Goal: Information Seeking & Learning: Learn about a topic

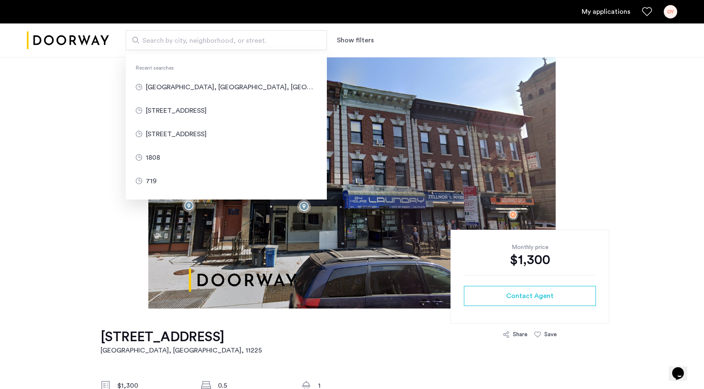
click at [194, 35] on input "Search by city, neighborhood, or street." at bounding box center [226, 40] width 201 height 20
type input "**********"
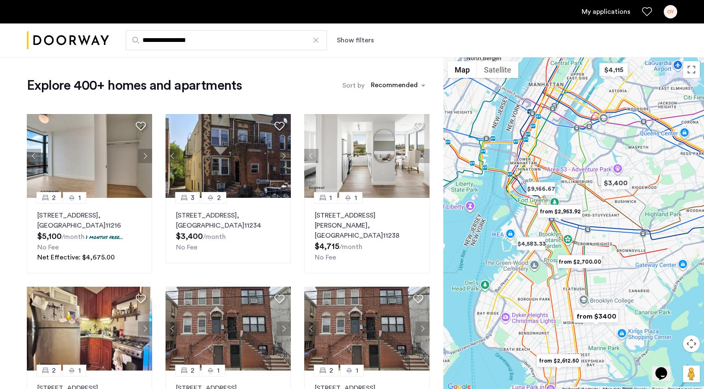
click at [350, 44] on button "Show filters" at bounding box center [355, 40] width 37 height 10
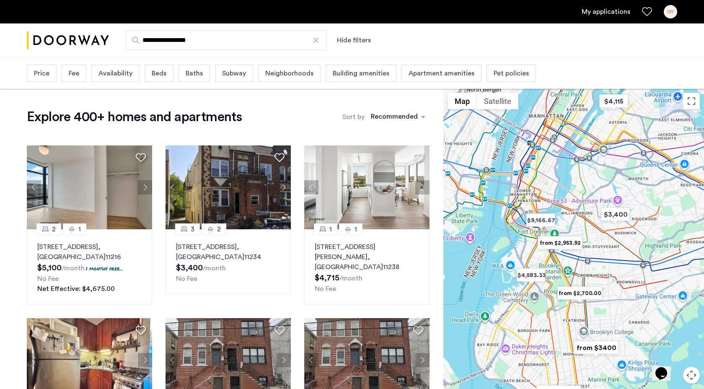
click at [359, 71] on span "Building amenities" at bounding box center [361, 73] width 57 height 10
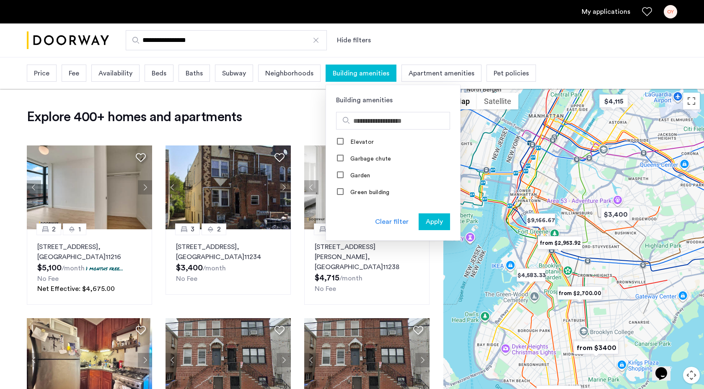
scroll to position [181, 0]
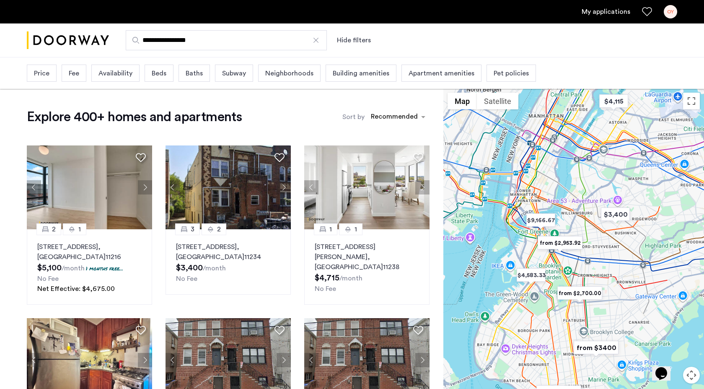
click at [165, 69] on span "Beds" at bounding box center [159, 73] width 15 height 10
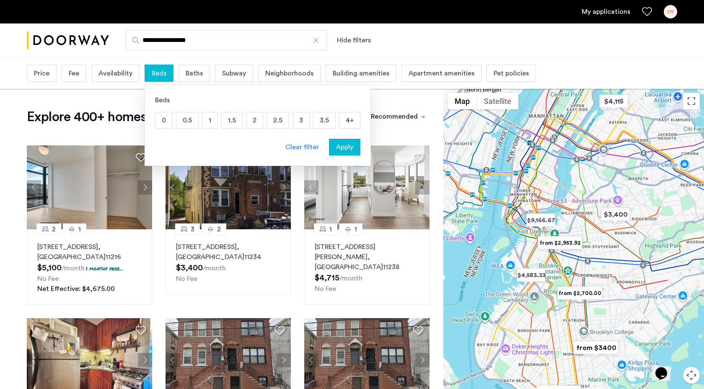
click at [193, 72] on span "Baths" at bounding box center [194, 73] width 17 height 10
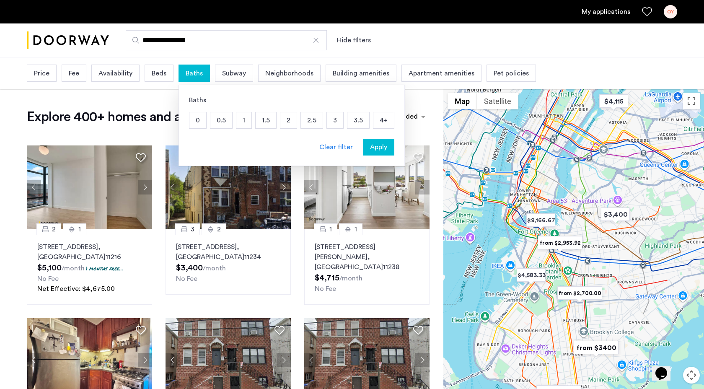
click at [241, 119] on p "1" at bounding box center [243, 120] width 15 height 16
click at [381, 150] on span "Apply" at bounding box center [378, 147] width 17 height 10
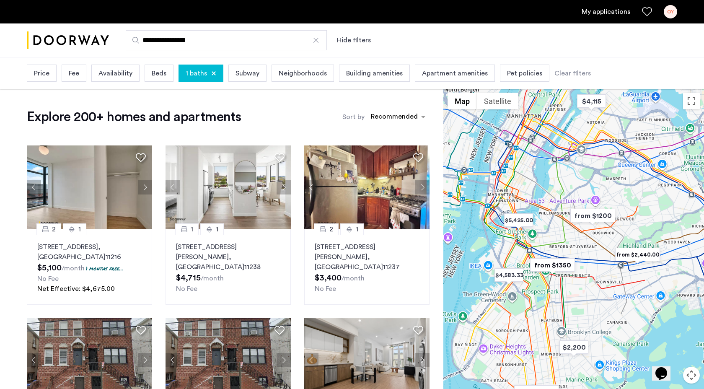
click at [439, 81] on div "Apartment amenities" at bounding box center [455, 73] width 80 height 17
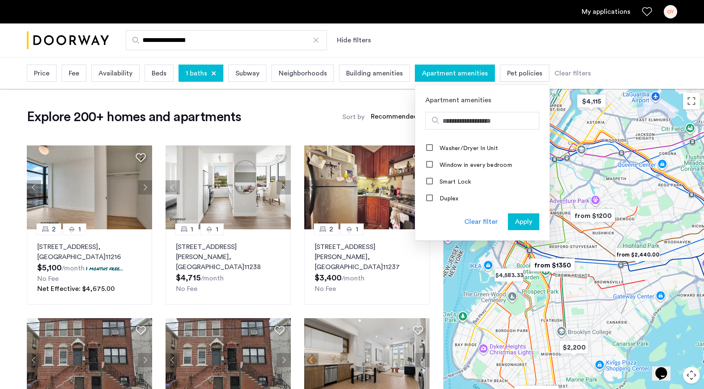
scroll to position [386, 0]
drag, startPoint x: 452, startPoint y: 148, endPoint x: 454, endPoint y: 160, distance: 13.2
click at [454, 160] on div "A/C Fireplace Furnished apartment Above "8" ceilings Abundance of natural light…" at bounding box center [482, 169] width 134 height 67
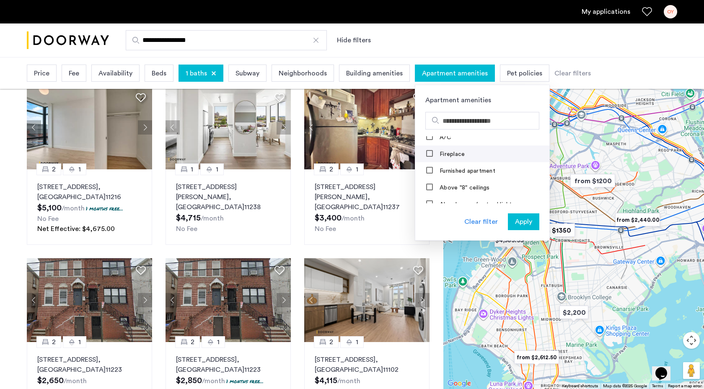
scroll to position [0, 0]
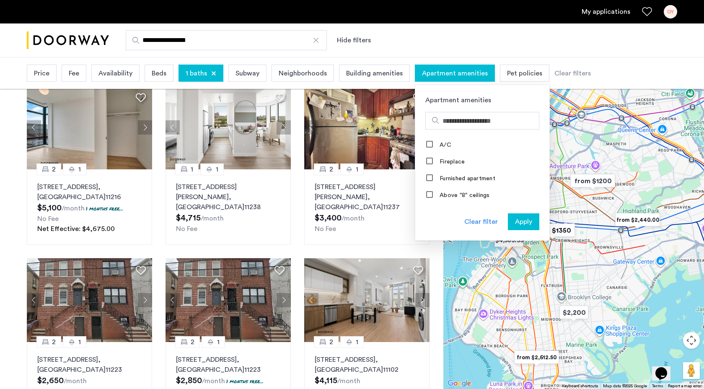
click at [382, 76] on span "Building amenities" at bounding box center [374, 73] width 57 height 10
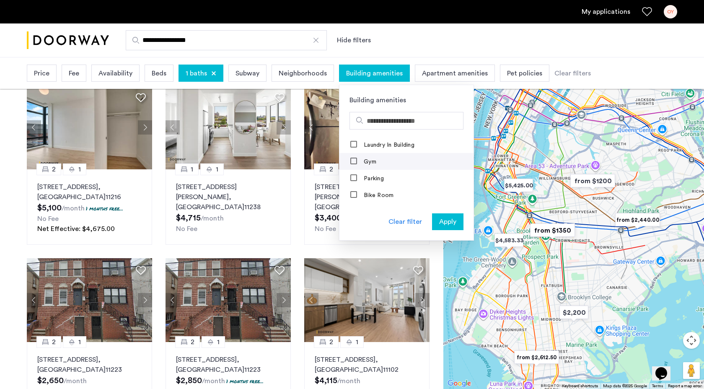
scroll to position [2, 0]
click at [357, 146] on div "Laundry In Building" at bounding box center [382, 143] width 65 height 8
click at [372, 143] on label "Laundry In Building" at bounding box center [388, 143] width 52 height 7
click at [450, 230] on div "Clear filter Apply" at bounding box center [406, 226] width 134 height 27
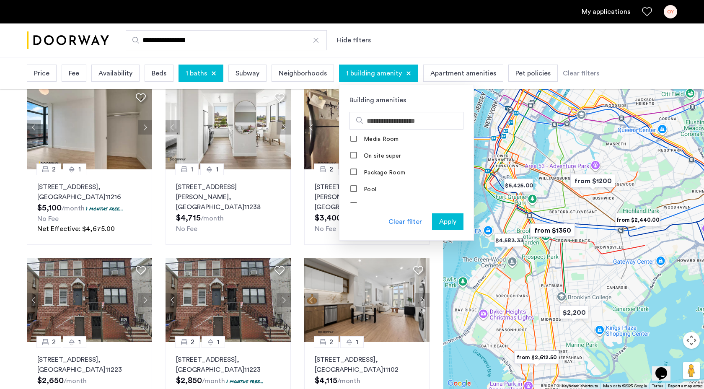
scroll to position [244, 0]
click at [392, 168] on label "Package Room" at bounding box center [383, 169] width 43 height 7
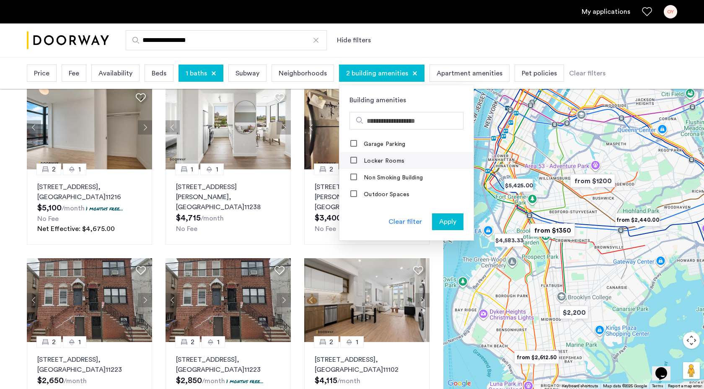
scroll to position [555, 0]
click at [395, 163] on label "Locker Rooms" at bounding box center [383, 160] width 42 height 7
click at [449, 223] on span "Apply" at bounding box center [447, 222] width 17 height 10
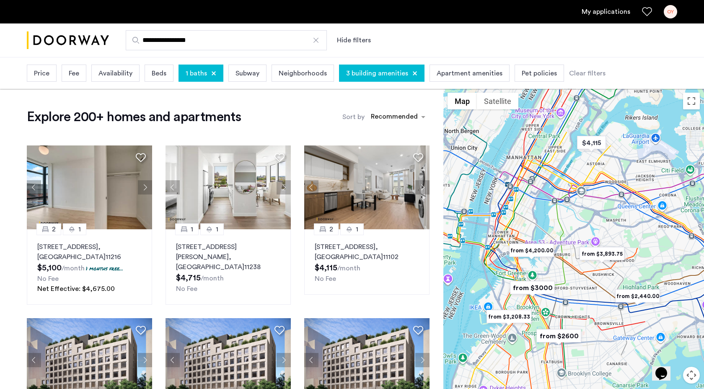
click at [386, 116] on div "sort-apartment" at bounding box center [394, 117] width 49 height 11
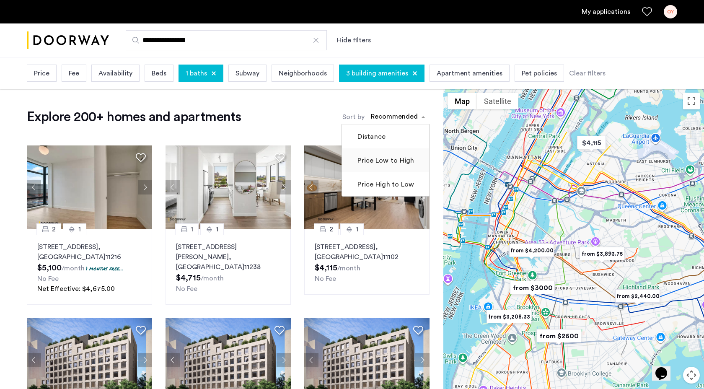
click at [387, 164] on label "Price Low to High" at bounding box center [385, 160] width 58 height 10
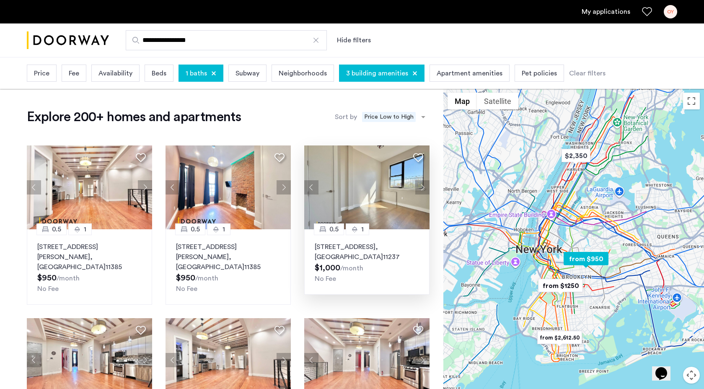
click at [426, 187] on button "Next apartment" at bounding box center [422, 187] width 14 height 14
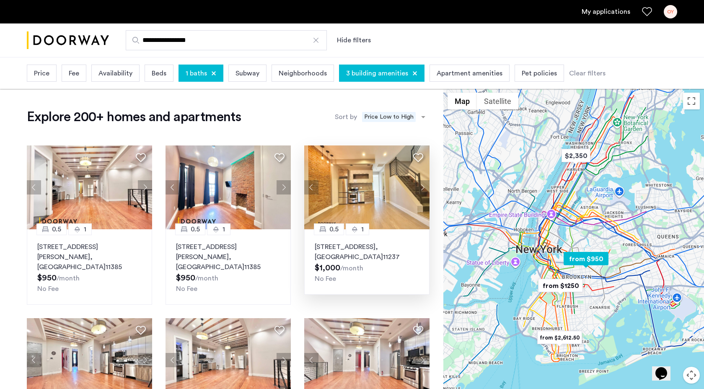
click at [344, 251] on p "411 Menahan Street, Unit 3FBL, Brooklyn , NY 11237" at bounding box center [367, 252] width 104 height 20
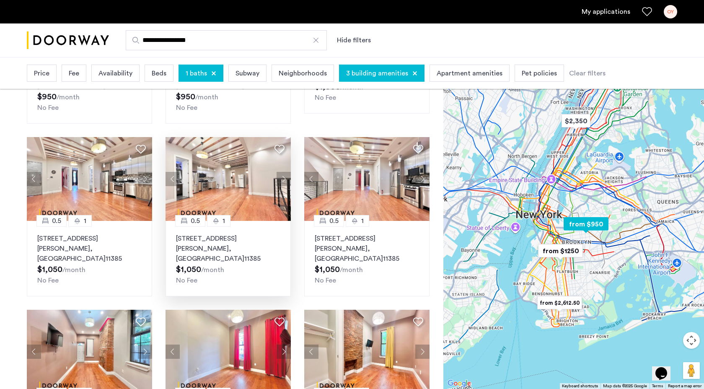
scroll to position [212, 0]
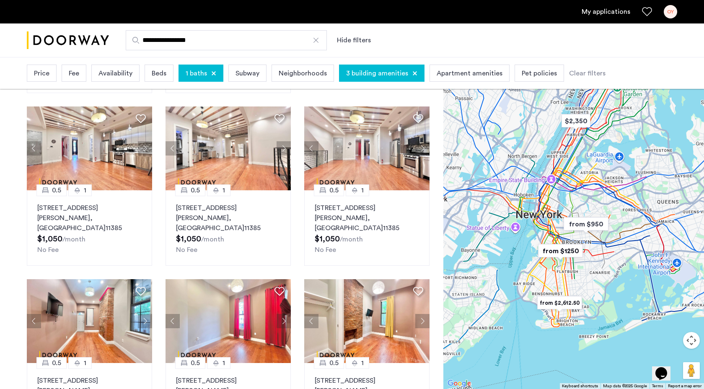
click at [284, 69] on span "Neighborhoods" at bounding box center [303, 73] width 48 height 10
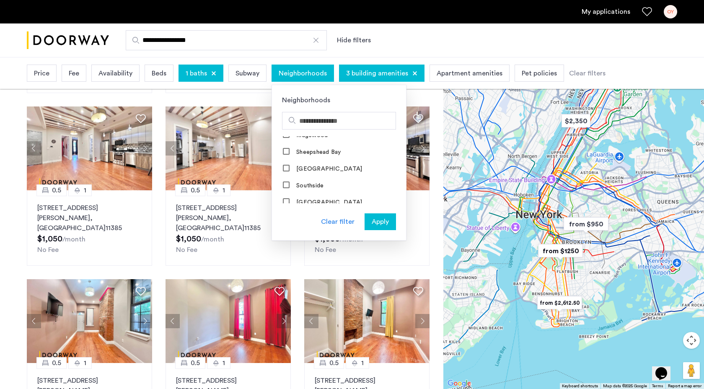
scroll to position [972, 0]
click at [0, 264] on app-root "**********" at bounding box center [352, 290] width 704 height 1005
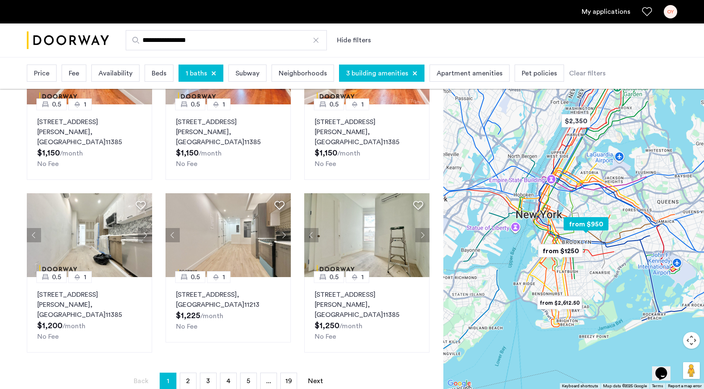
scroll to position [471, 0]
click at [286, 228] on button "Next apartment" at bounding box center [284, 235] width 14 height 14
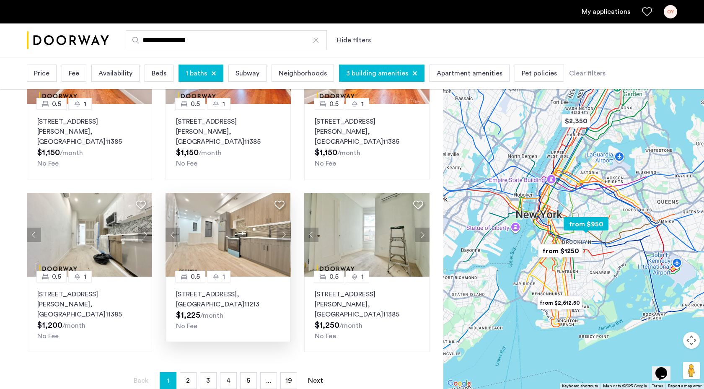
click at [284, 228] on button "Next apartment" at bounding box center [284, 235] width 14 height 14
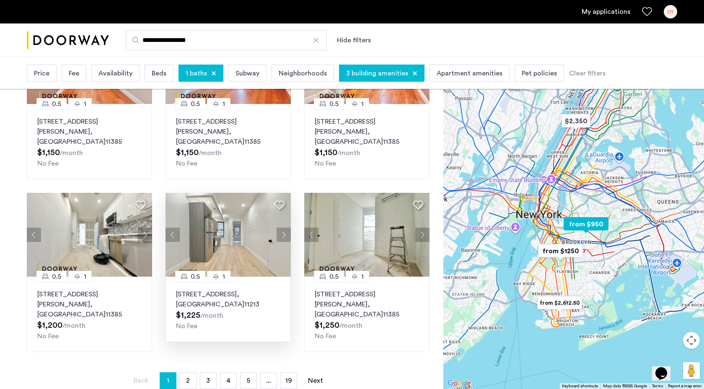
click at [284, 228] on button "Next apartment" at bounding box center [284, 235] width 14 height 14
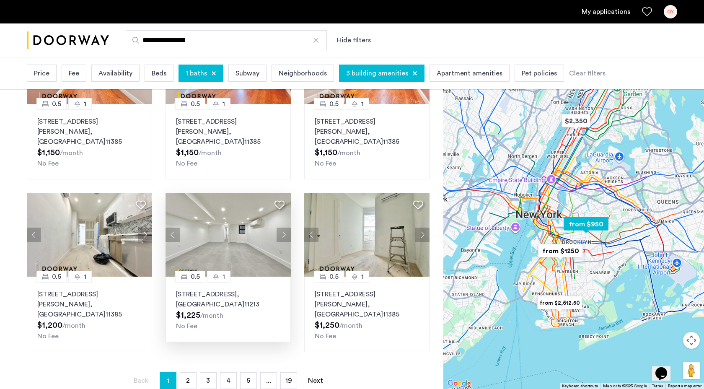
click at [284, 228] on button "Next apartment" at bounding box center [284, 235] width 14 height 14
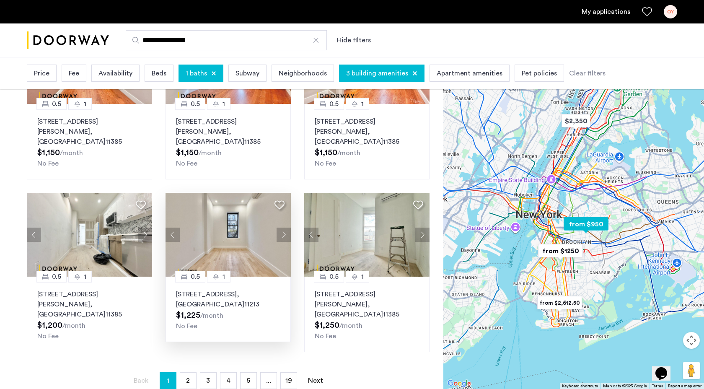
click at [284, 228] on button "Next apartment" at bounding box center [284, 235] width 14 height 14
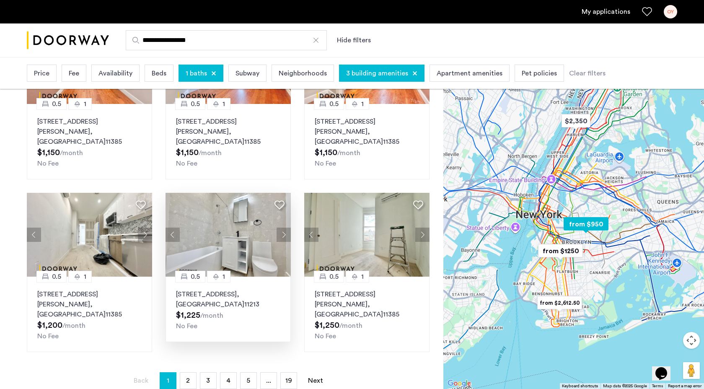
click at [284, 228] on button "Next apartment" at bounding box center [284, 235] width 14 height 14
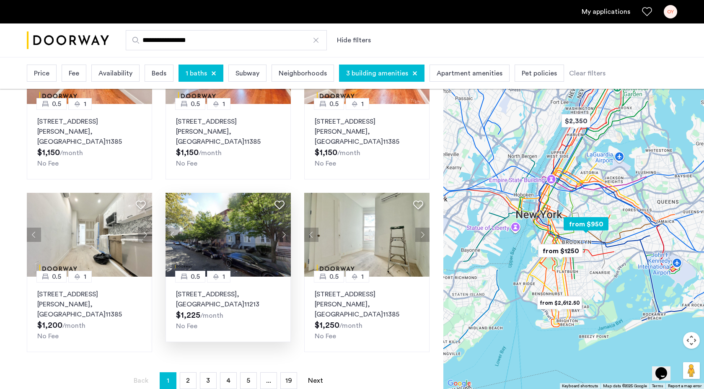
click at [284, 228] on button "Next apartment" at bounding box center [284, 235] width 14 height 14
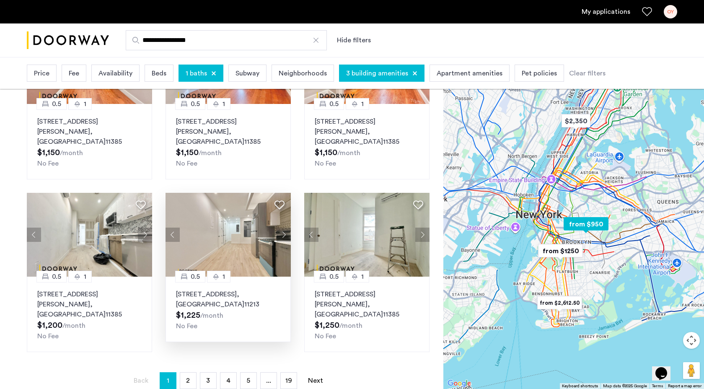
click at [284, 228] on button "Next apartment" at bounding box center [284, 235] width 14 height 14
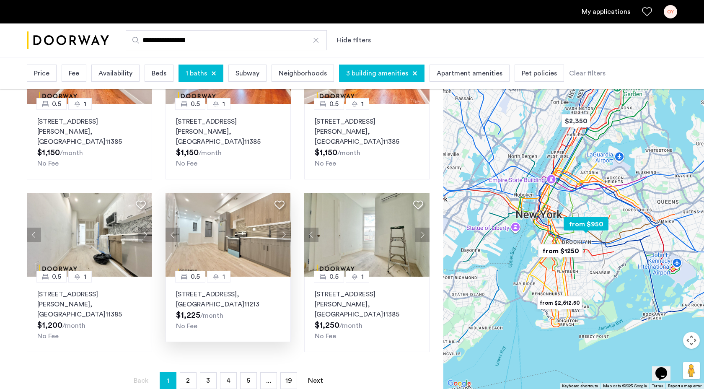
click at [284, 228] on button "Next apartment" at bounding box center [284, 235] width 14 height 14
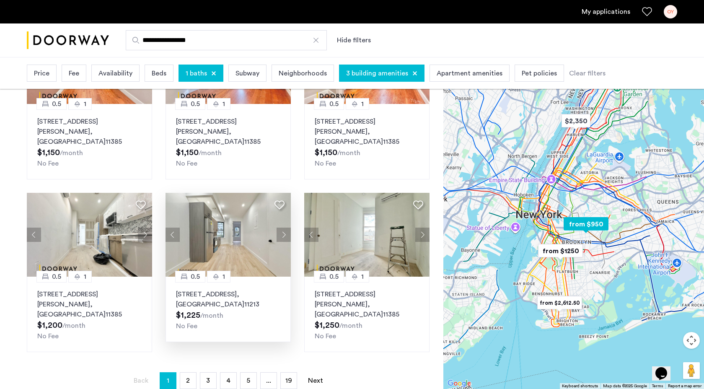
click at [284, 228] on button "Next apartment" at bounding box center [284, 235] width 14 height 14
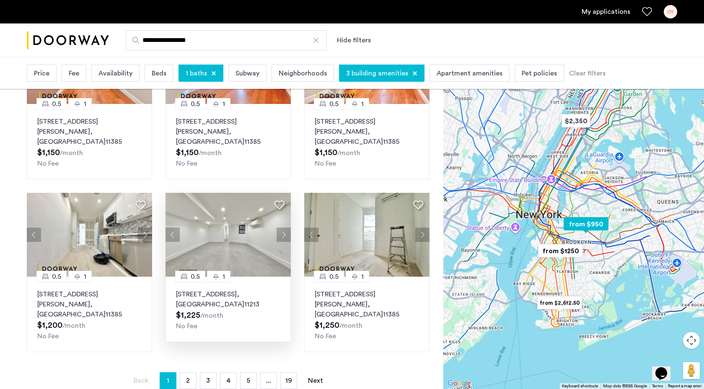
click at [284, 228] on button "Next apartment" at bounding box center [284, 235] width 14 height 14
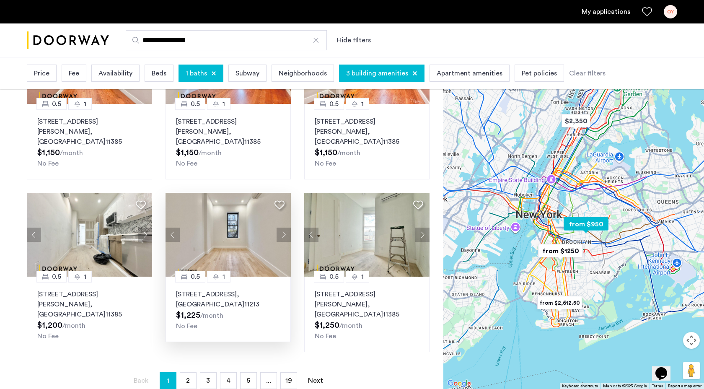
click at [284, 228] on button "Next apartment" at bounding box center [284, 235] width 14 height 14
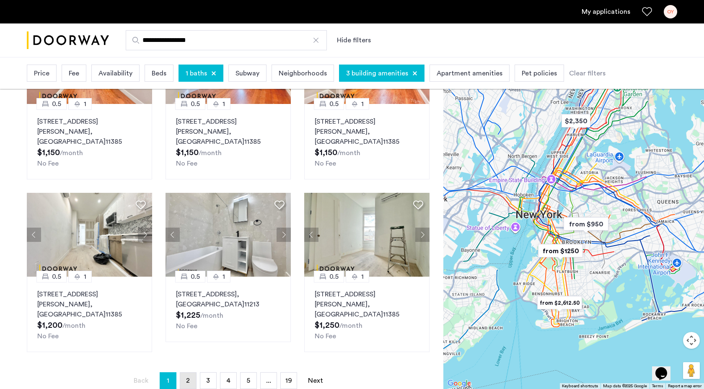
click at [189, 377] on span "2" at bounding box center [188, 380] width 4 height 7
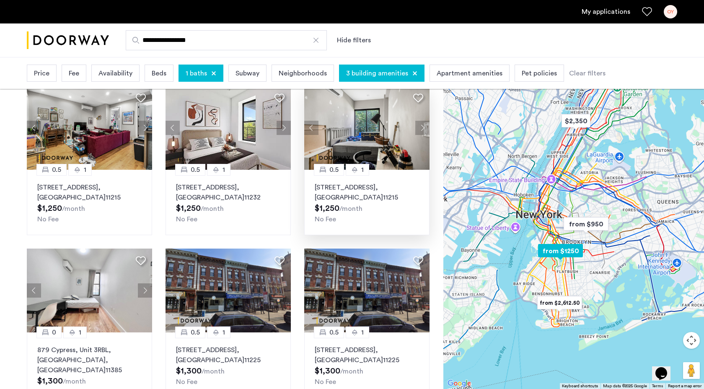
scroll to position [61, 0]
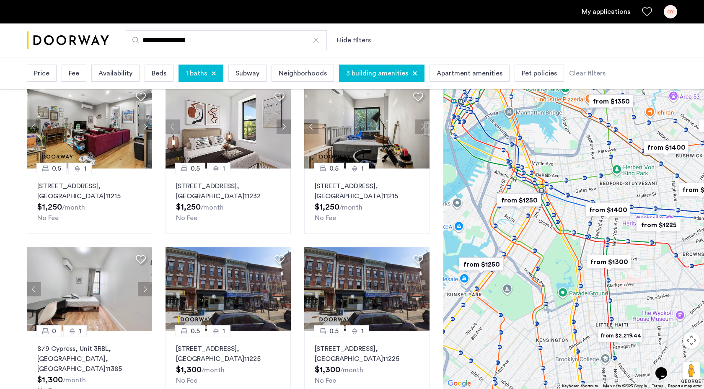
drag, startPoint x: 509, startPoint y: 254, endPoint x: 532, endPoint y: 283, distance: 37.6
click at [532, 283] on div at bounding box center [573, 221] width 261 height 335
click at [425, 129] on button "Next apartment" at bounding box center [422, 126] width 14 height 14
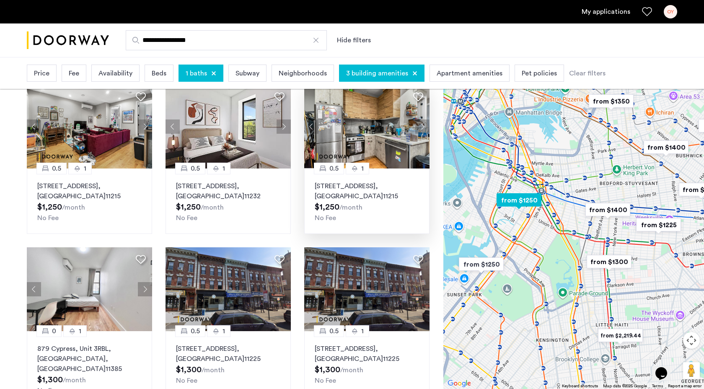
click at [422, 128] on button "Next apartment" at bounding box center [422, 126] width 14 height 14
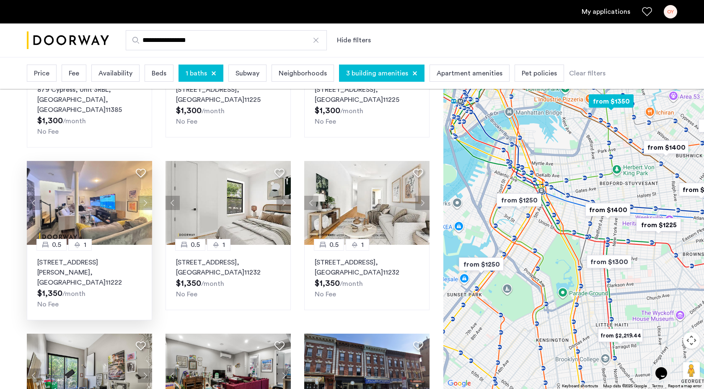
scroll to position [321, 0]
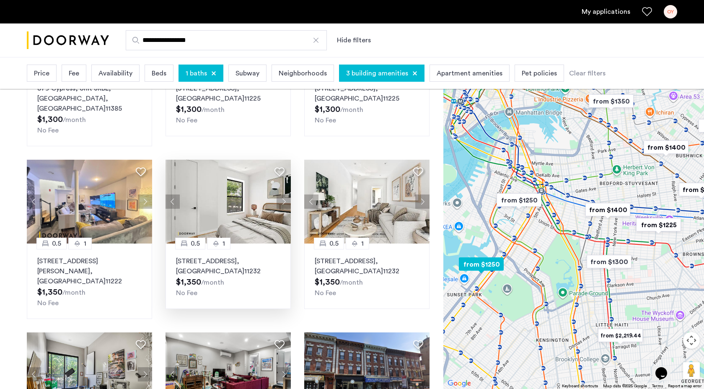
click at [283, 195] on button "Next apartment" at bounding box center [284, 201] width 14 height 14
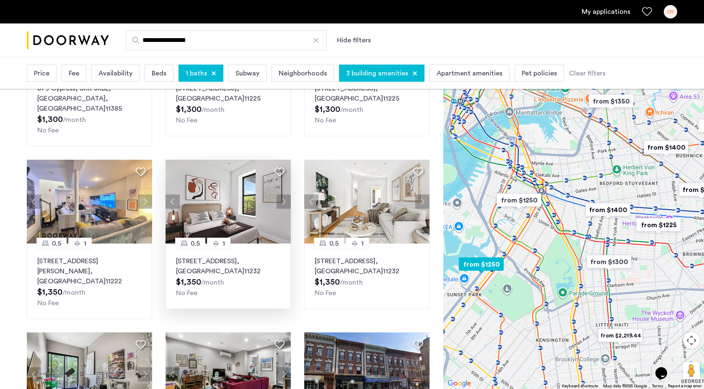
click at [283, 195] on button "Next apartment" at bounding box center [284, 201] width 14 height 14
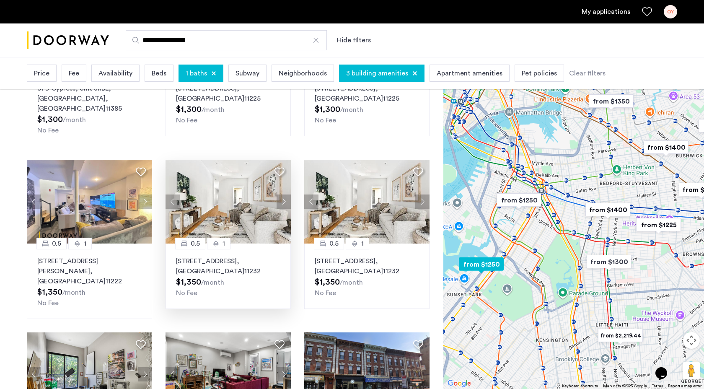
click at [283, 195] on button "Next apartment" at bounding box center [284, 201] width 14 height 14
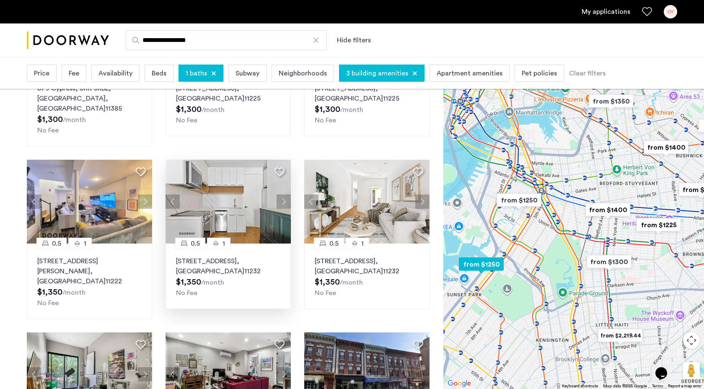
click at [283, 195] on button "Next apartment" at bounding box center [284, 201] width 14 height 14
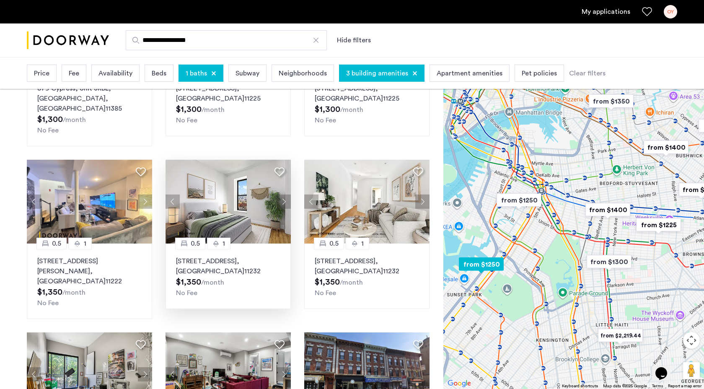
click at [283, 196] on button "Next apartment" at bounding box center [284, 201] width 14 height 14
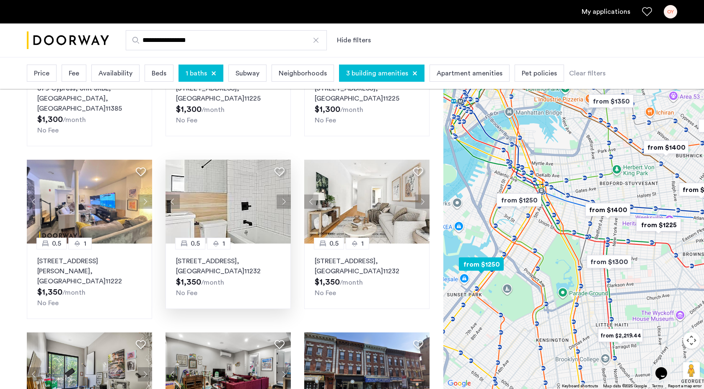
click at [283, 196] on button "Next apartment" at bounding box center [284, 201] width 14 height 14
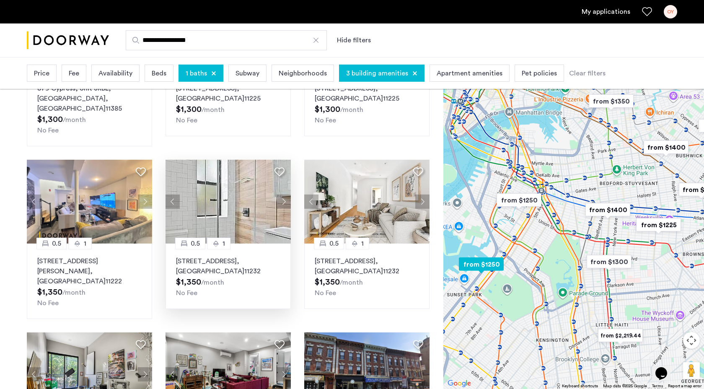
click at [214, 208] on img at bounding box center [229, 202] width 126 height 84
click at [421, 194] on button "Next apartment" at bounding box center [422, 201] width 14 height 14
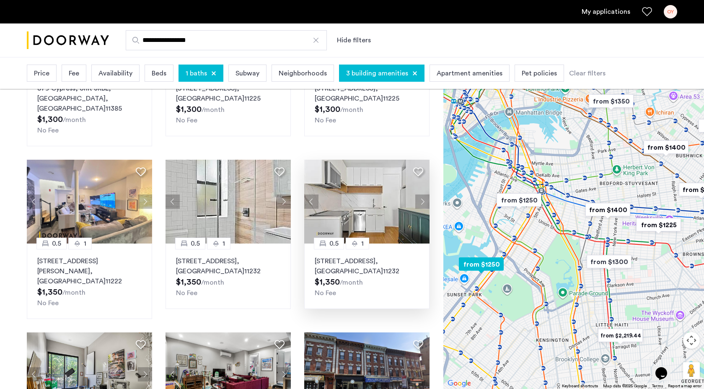
click at [421, 194] on button "Next apartment" at bounding box center [422, 201] width 14 height 14
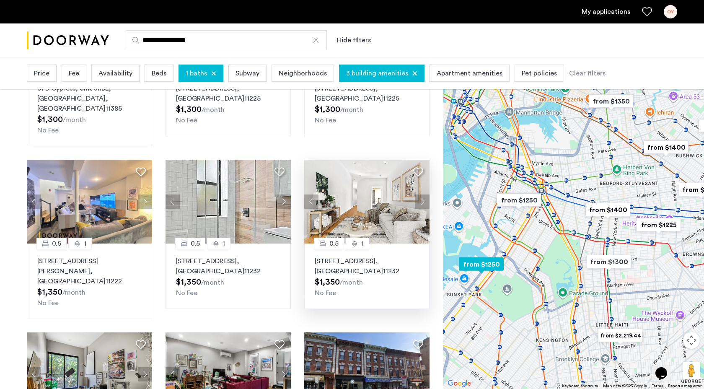
click at [421, 194] on button "Next apartment" at bounding box center [422, 201] width 14 height 14
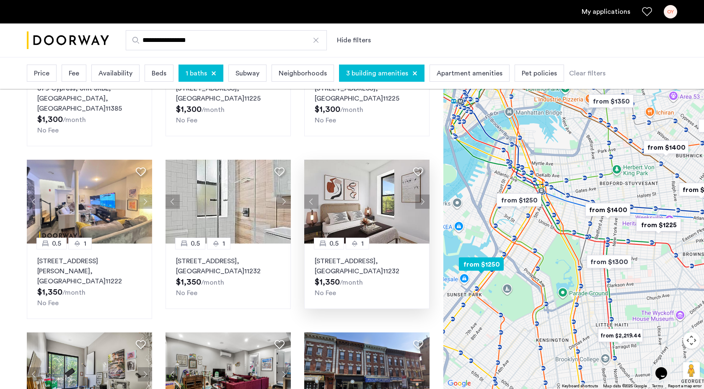
click at [421, 194] on button "Next apartment" at bounding box center [422, 201] width 14 height 14
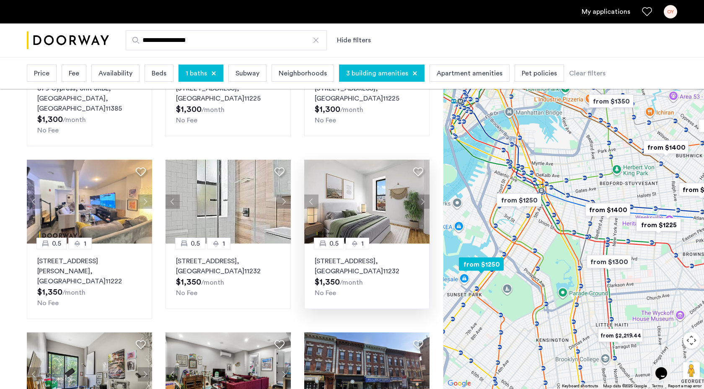
click at [421, 194] on button "Next apartment" at bounding box center [422, 201] width 14 height 14
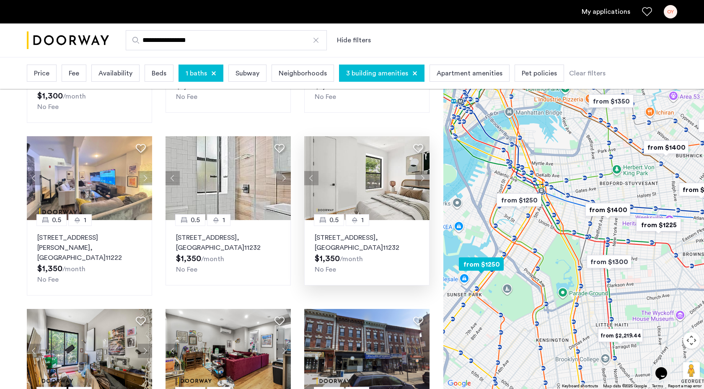
scroll to position [344, 0]
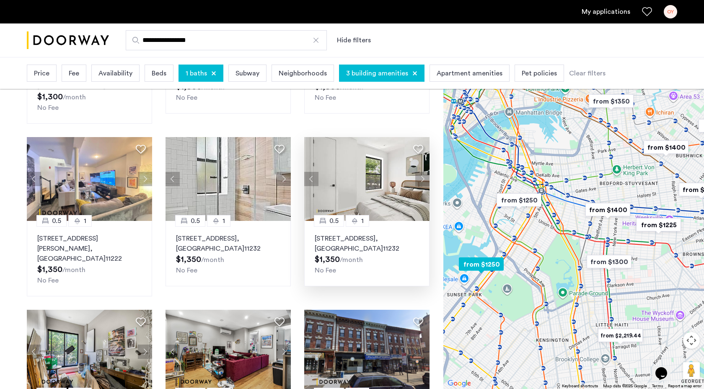
click at [421, 172] on button "Next apartment" at bounding box center [422, 179] width 14 height 14
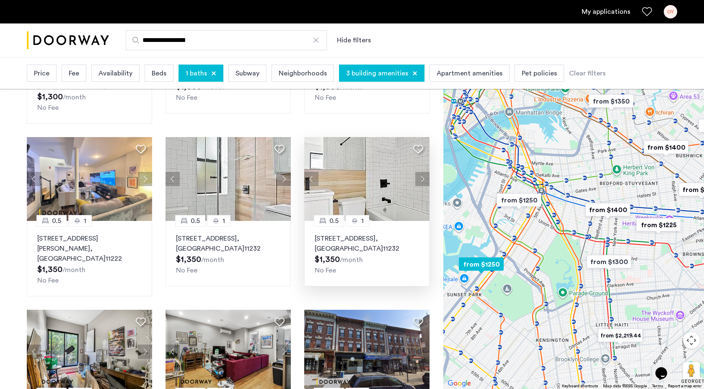
click at [420, 172] on button "Next apartment" at bounding box center [422, 179] width 14 height 14
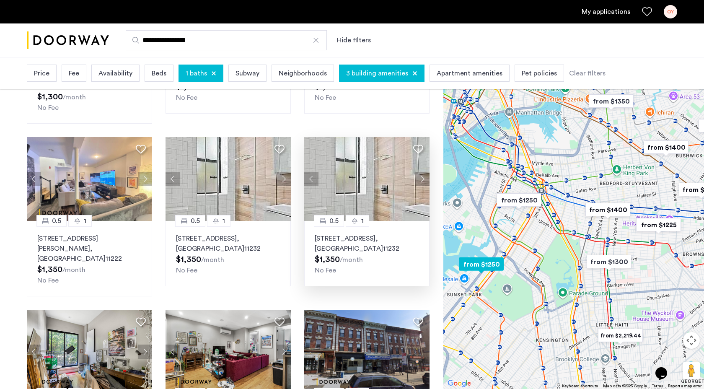
click at [420, 172] on button "Next apartment" at bounding box center [422, 179] width 14 height 14
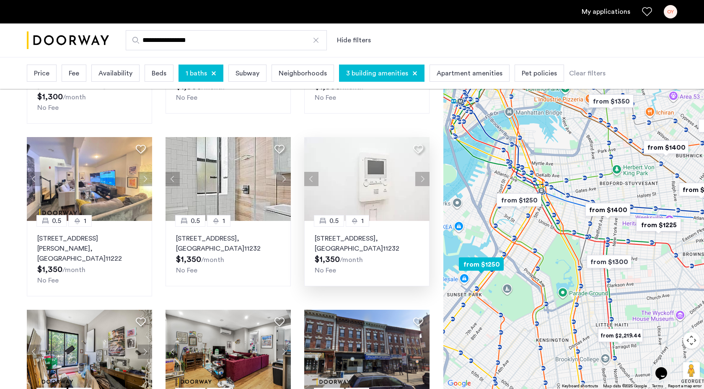
click at [427, 172] on button "Next apartment" at bounding box center [422, 179] width 14 height 14
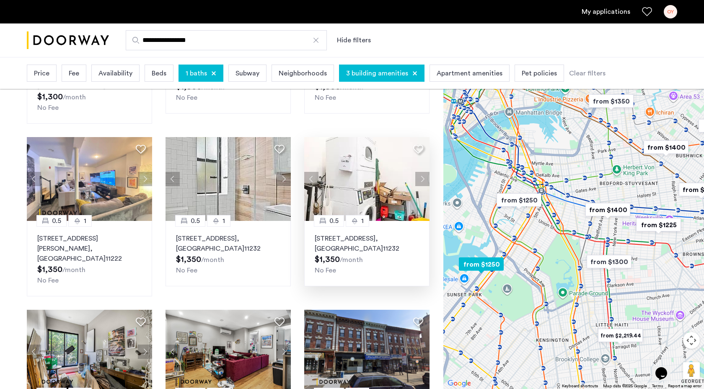
click at [423, 172] on button "Next apartment" at bounding box center [422, 179] width 14 height 14
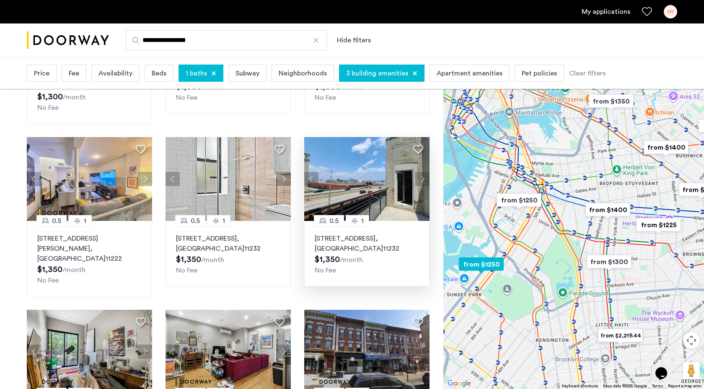
click at [423, 172] on button "Next apartment" at bounding box center [422, 179] width 14 height 14
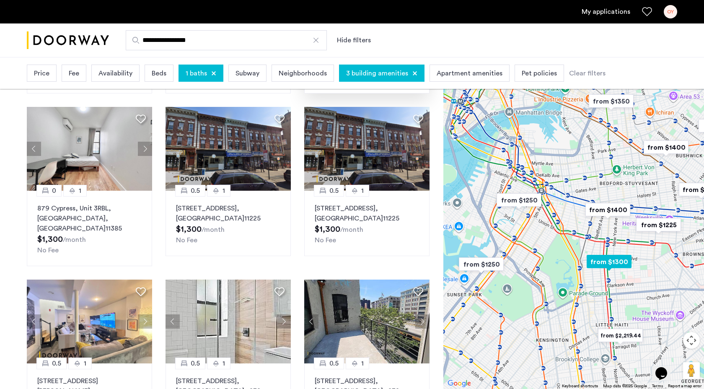
scroll to position [347, 0]
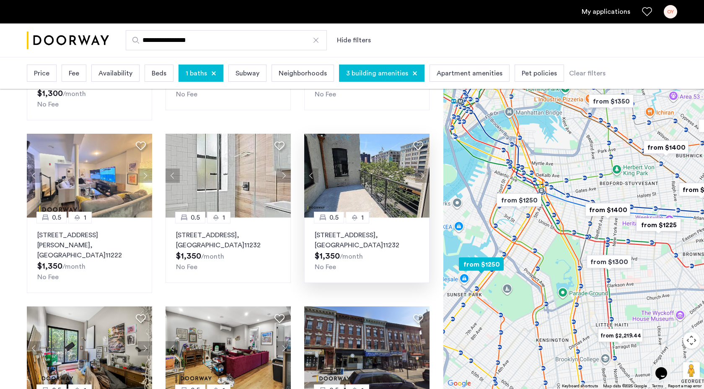
click at [422, 168] on button "Next apartment" at bounding box center [422, 175] width 14 height 14
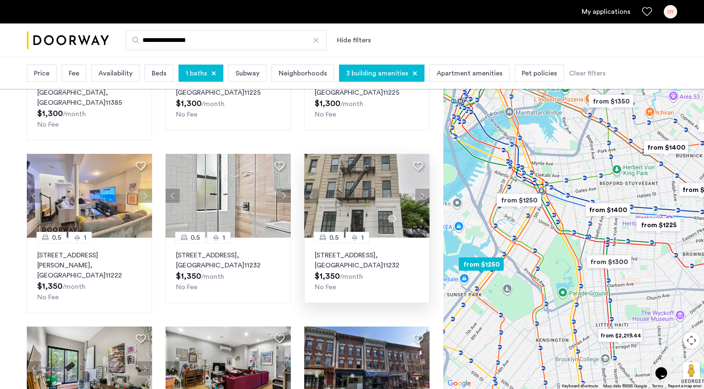
scroll to position [317, 0]
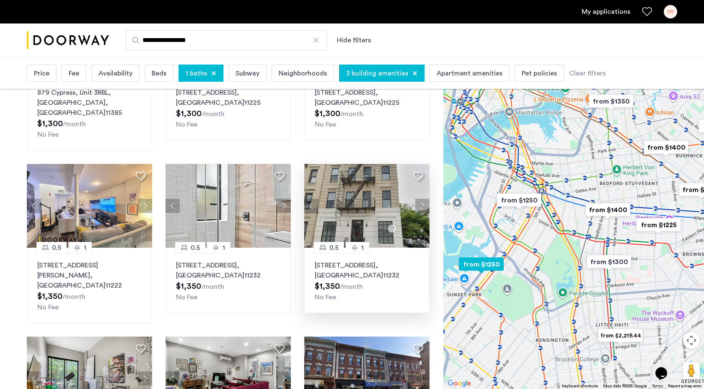
click at [420, 199] on button "Next apartment" at bounding box center [422, 206] width 14 height 14
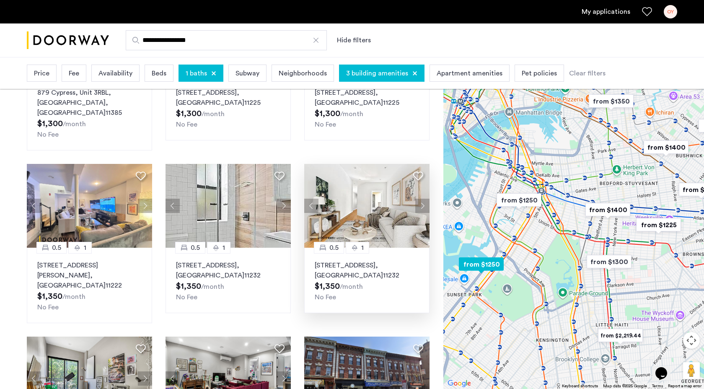
click at [420, 199] on button "Next apartment" at bounding box center [422, 206] width 14 height 14
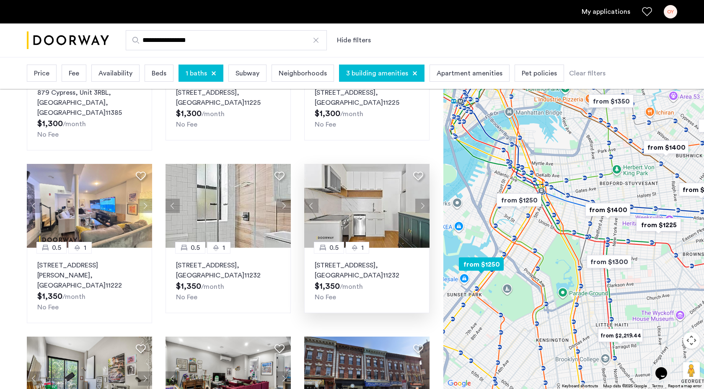
click at [420, 199] on button "Next apartment" at bounding box center [422, 206] width 14 height 14
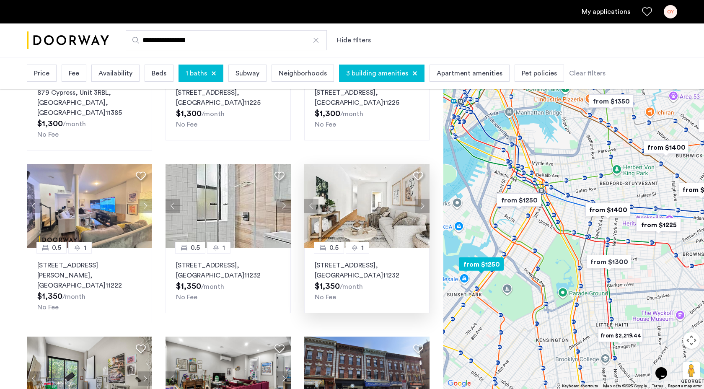
click at [420, 199] on button "Next apartment" at bounding box center [422, 206] width 14 height 14
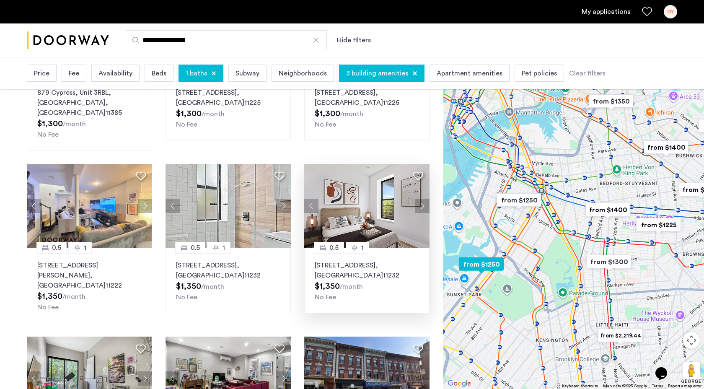
click at [420, 199] on button "Next apartment" at bounding box center [422, 206] width 14 height 14
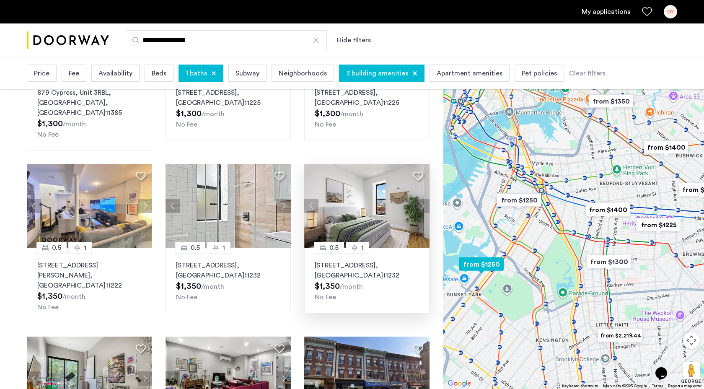
click at [420, 199] on button "Next apartment" at bounding box center [422, 206] width 14 height 14
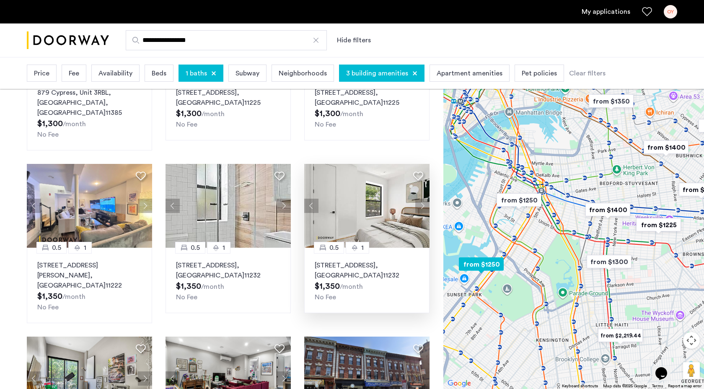
click at [420, 199] on button "Next apartment" at bounding box center [422, 206] width 14 height 14
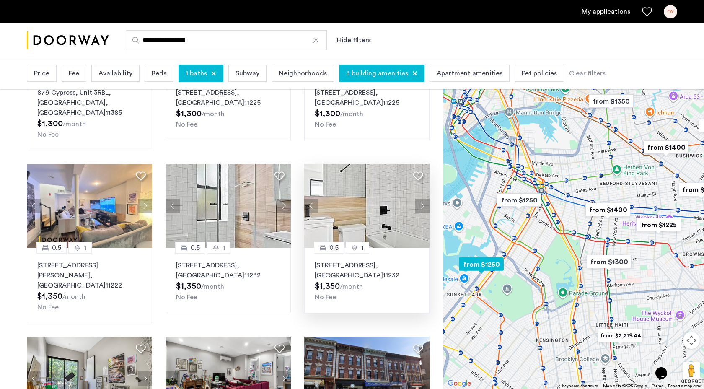
click at [420, 199] on button "Next apartment" at bounding box center [422, 206] width 14 height 14
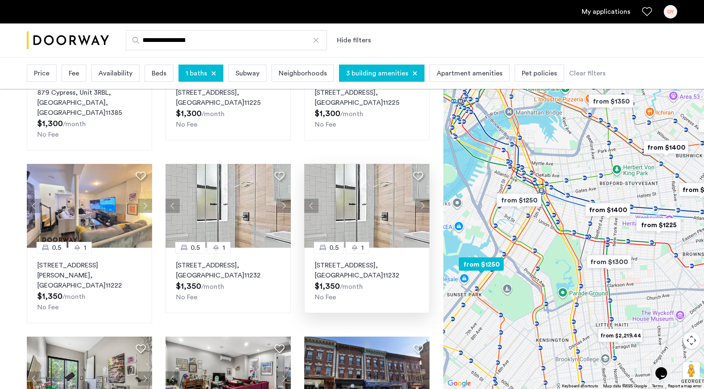
click at [352, 208] on img at bounding box center [367, 206] width 126 height 84
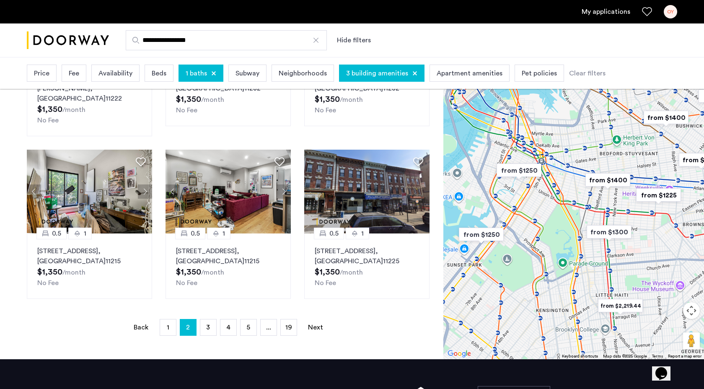
scroll to position [505, 0]
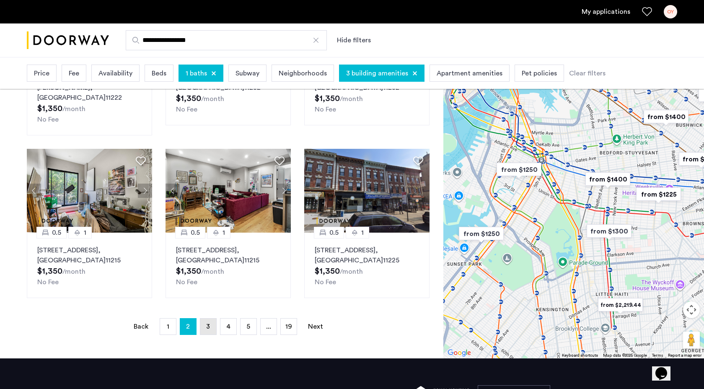
click at [206, 318] on link "page 3" at bounding box center [208, 326] width 16 height 16
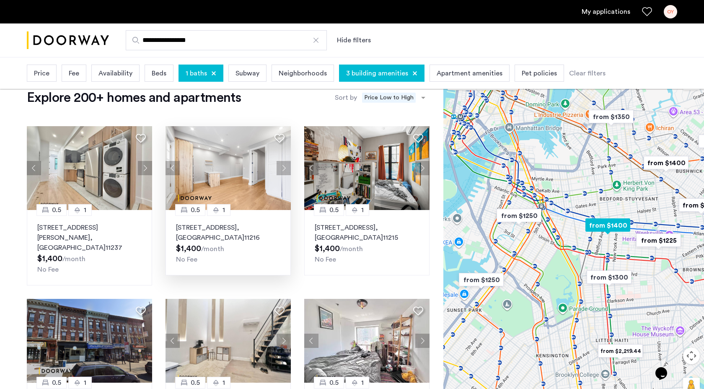
scroll to position [21, 0]
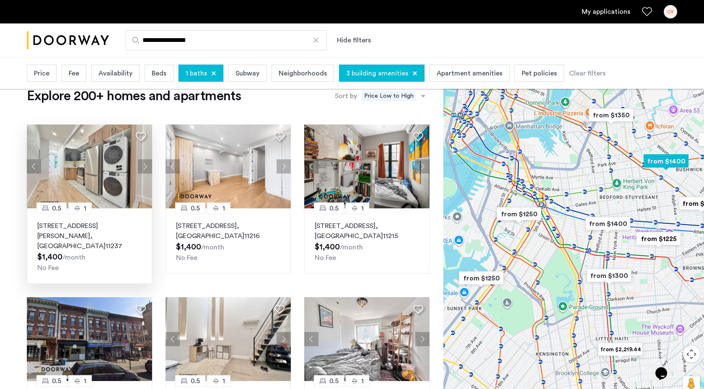
click at [145, 166] on button "Next apartment" at bounding box center [145, 166] width 14 height 14
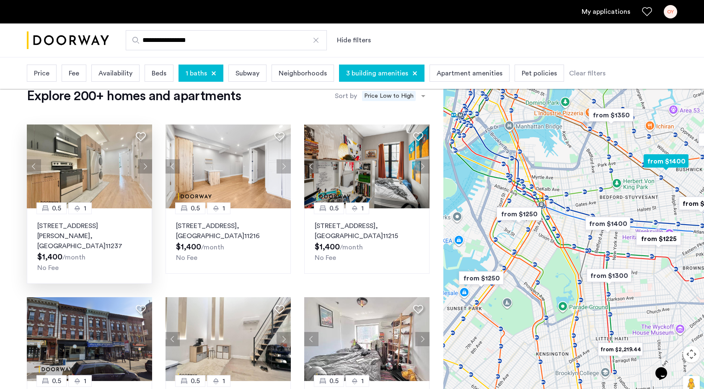
click at [145, 166] on button "Next apartment" at bounding box center [145, 166] width 14 height 14
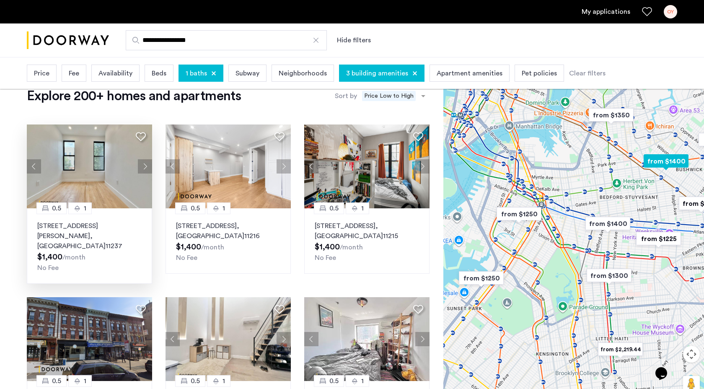
click at [145, 166] on button "Next apartment" at bounding box center [145, 166] width 14 height 14
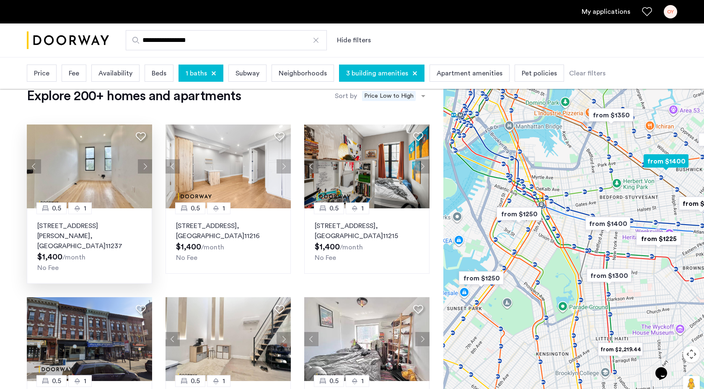
click at [145, 166] on button "Next apartment" at bounding box center [145, 166] width 14 height 14
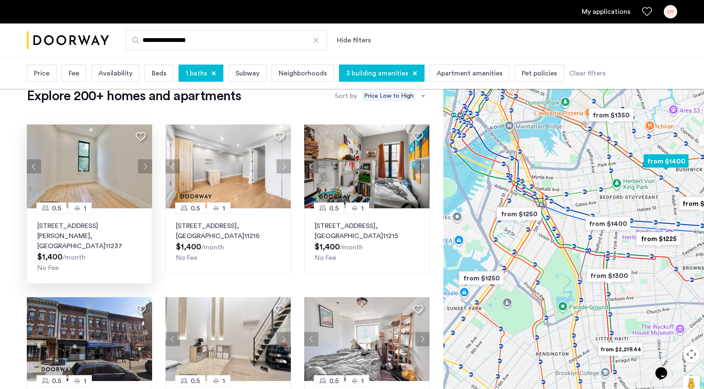
click at [145, 166] on button "Next apartment" at bounding box center [145, 166] width 14 height 14
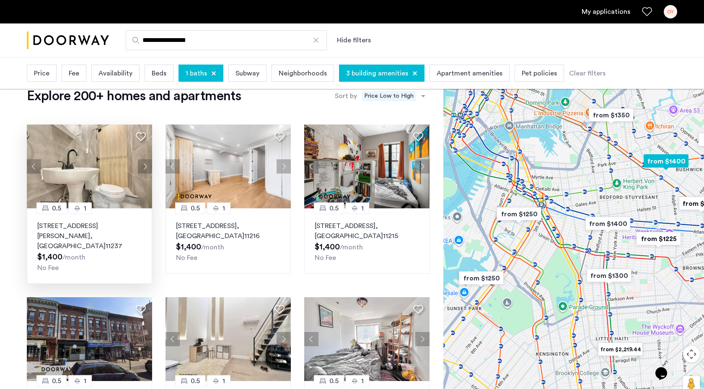
click at [145, 166] on button "Next apartment" at bounding box center [145, 166] width 14 height 14
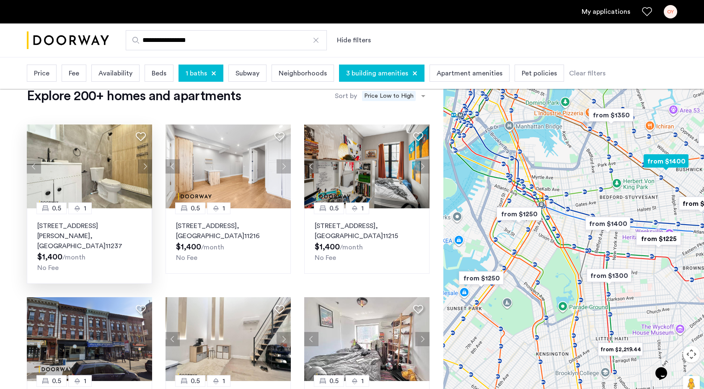
click at [145, 166] on button "Next apartment" at bounding box center [145, 166] width 14 height 14
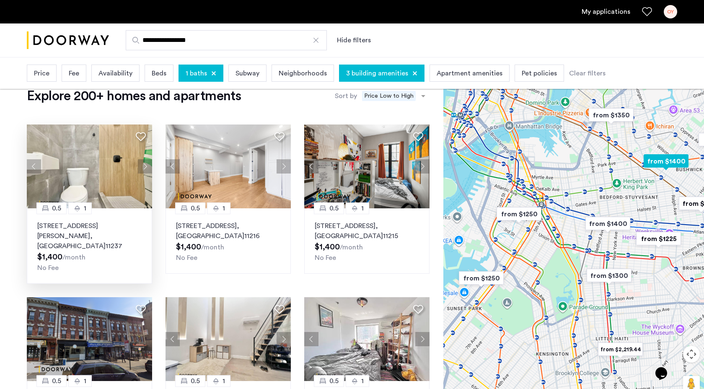
click at [145, 166] on button "Next apartment" at bounding box center [145, 166] width 14 height 14
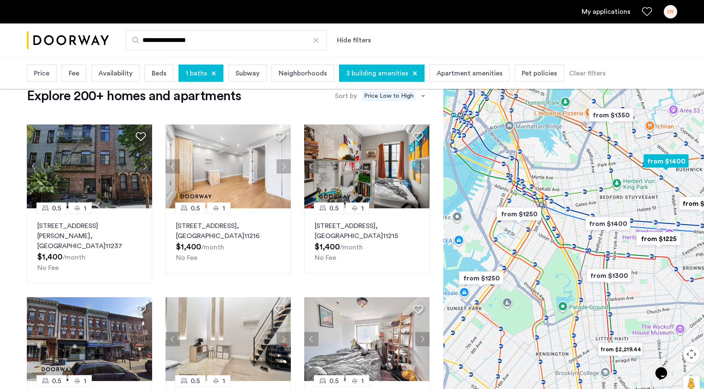
click at [145, 166] on button "Next apartment" at bounding box center [145, 166] width 14 height 14
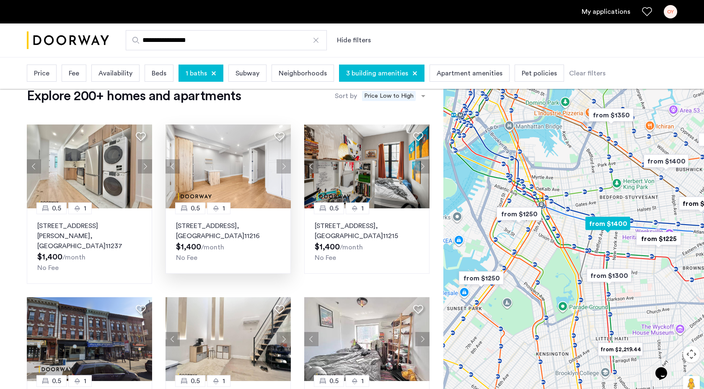
click at [284, 167] on button "Next apartment" at bounding box center [284, 166] width 14 height 14
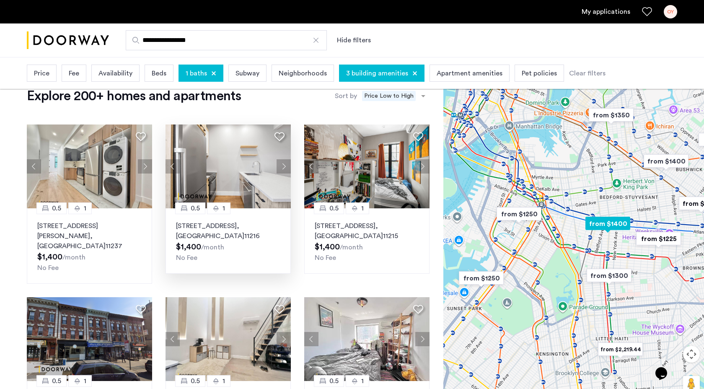
click at [284, 167] on button "Next apartment" at bounding box center [284, 166] width 14 height 14
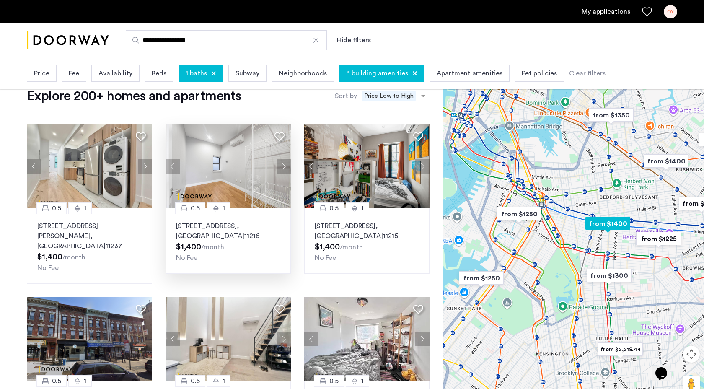
click at [284, 167] on button "Next apartment" at bounding box center [284, 166] width 14 height 14
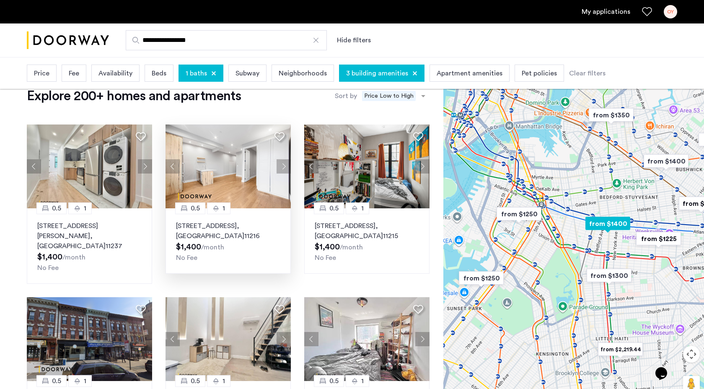
click at [284, 167] on button "Next apartment" at bounding box center [284, 166] width 14 height 14
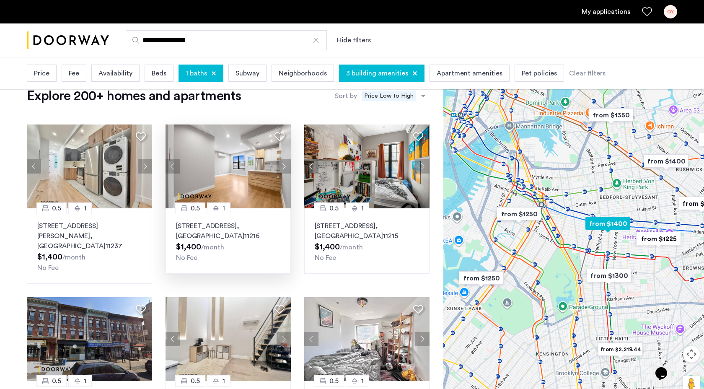
click at [284, 167] on button "Next apartment" at bounding box center [284, 166] width 14 height 14
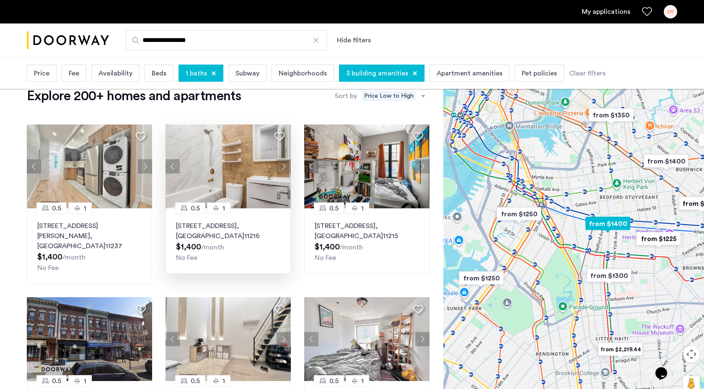
click at [284, 167] on button "Next apartment" at bounding box center [284, 166] width 14 height 14
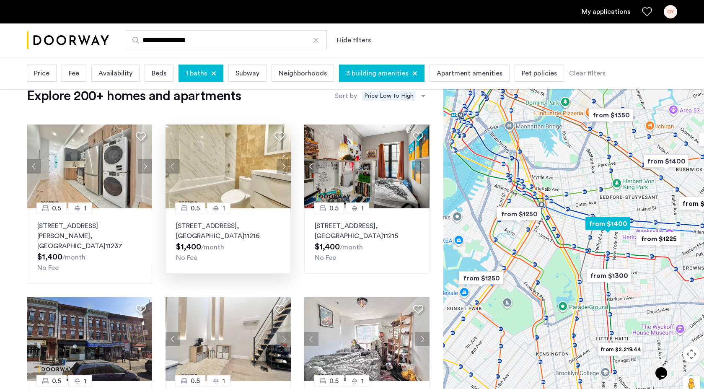
click at [284, 167] on button "Next apartment" at bounding box center [284, 166] width 14 height 14
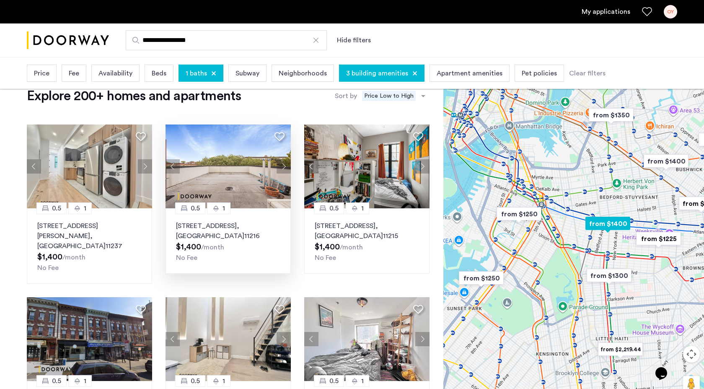
click at [284, 167] on button "Next apartment" at bounding box center [284, 166] width 14 height 14
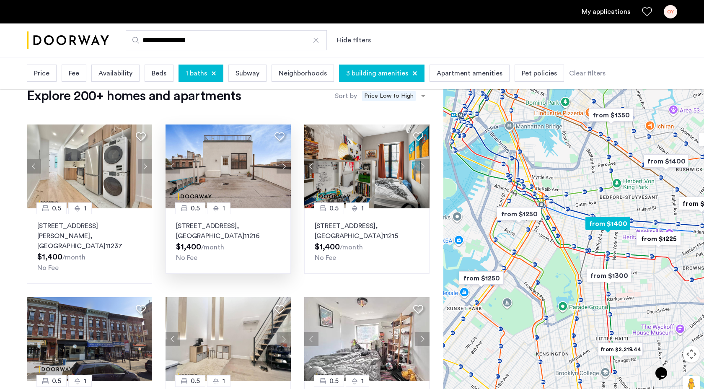
click at [284, 167] on button "Next apartment" at bounding box center [284, 166] width 14 height 14
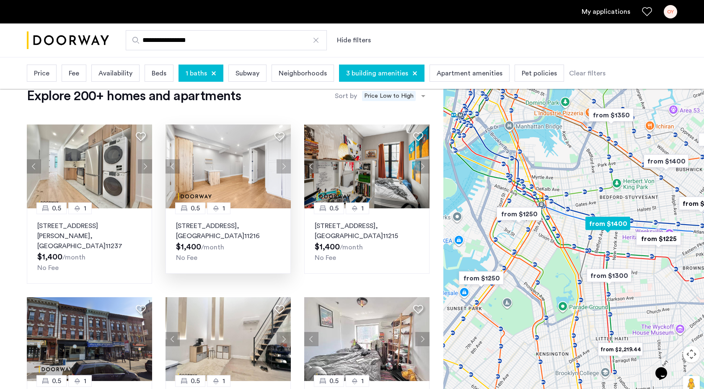
click at [284, 167] on button "Next apartment" at bounding box center [284, 166] width 14 height 14
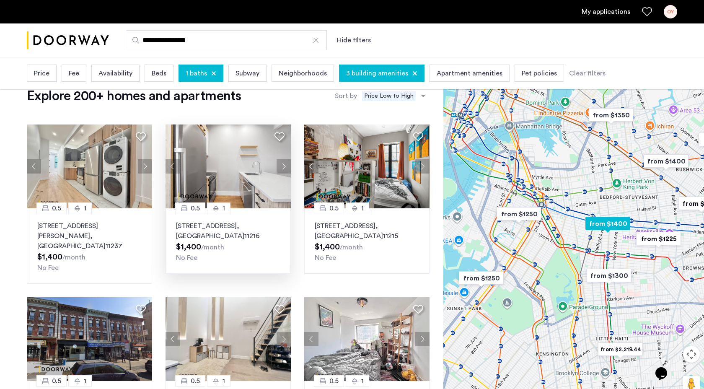
click at [285, 168] on button "Next apartment" at bounding box center [284, 166] width 14 height 14
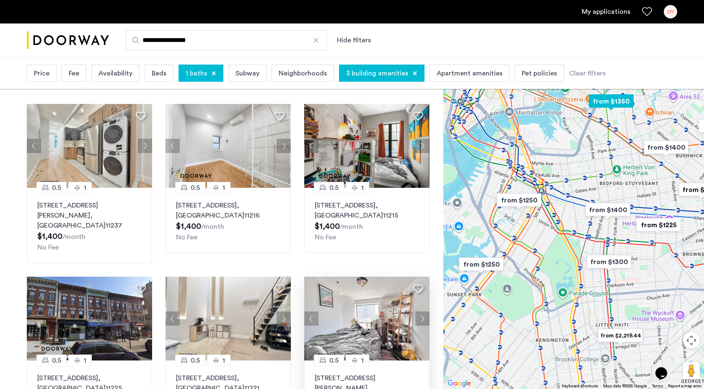
scroll to position [42, 0]
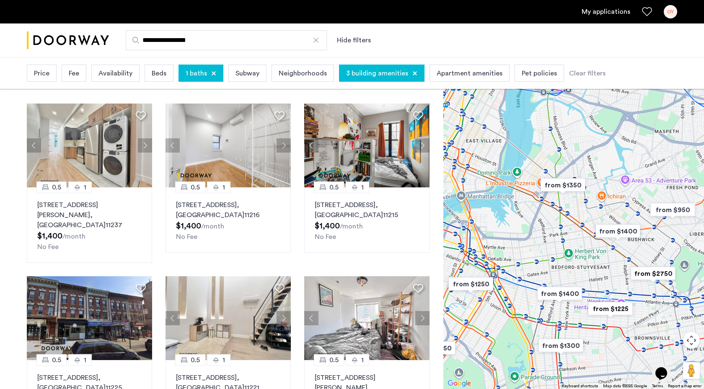
drag, startPoint x: 626, startPoint y: 168, endPoint x: 578, endPoint y: 252, distance: 97.4
click at [578, 252] on div at bounding box center [573, 221] width 261 height 335
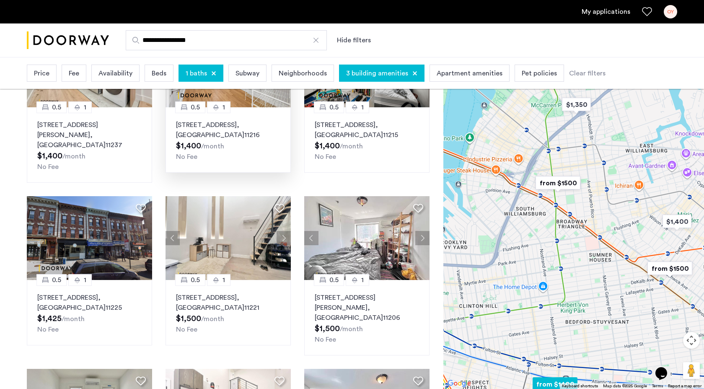
scroll to position [122, 0]
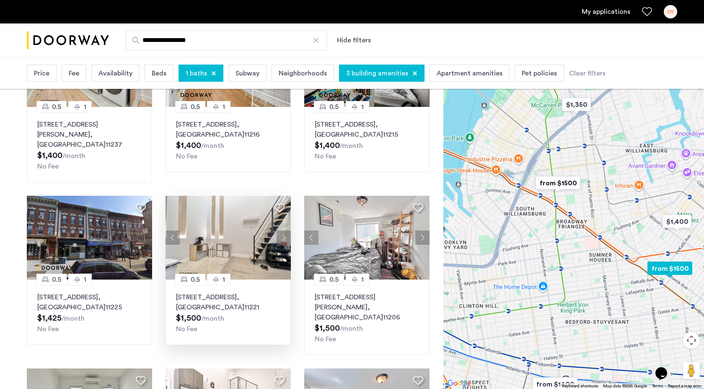
click at [280, 230] on button "Next apartment" at bounding box center [284, 237] width 14 height 14
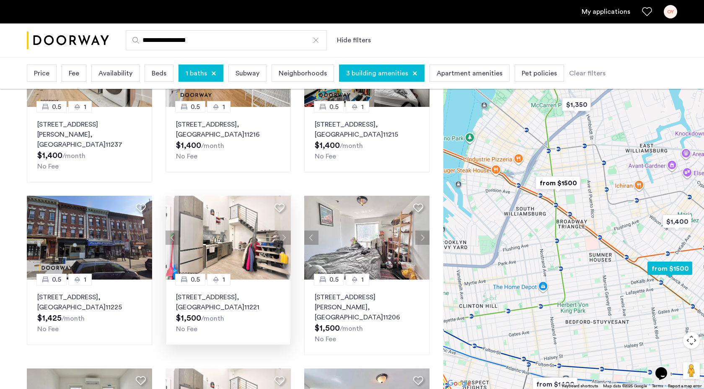
click at [281, 230] on button "Next apartment" at bounding box center [284, 237] width 14 height 14
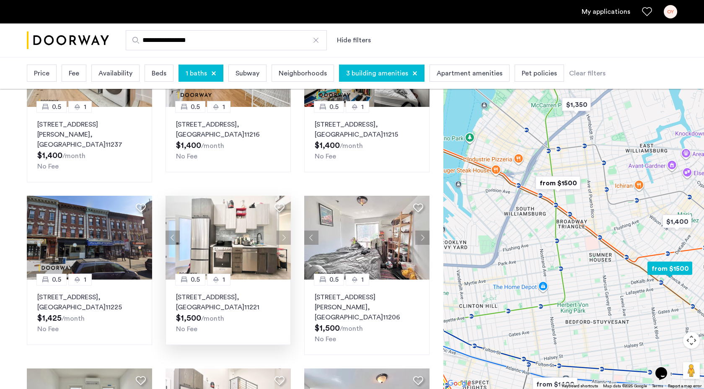
click at [281, 230] on button "Next apartment" at bounding box center [284, 237] width 14 height 14
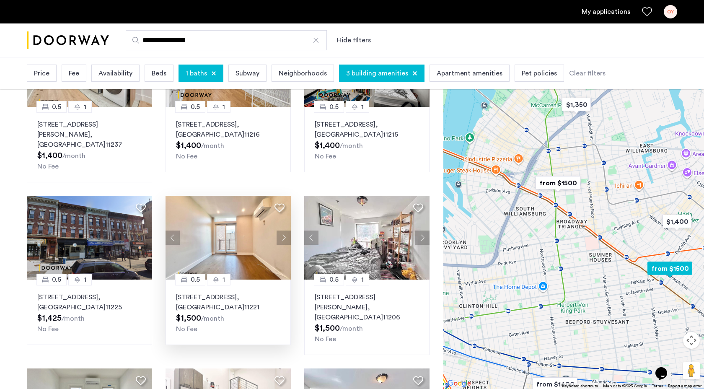
click at [281, 230] on button "Next apartment" at bounding box center [284, 237] width 14 height 14
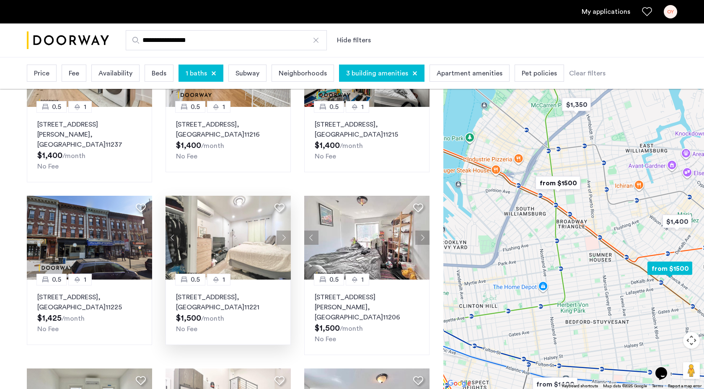
click at [281, 230] on button "Next apartment" at bounding box center [284, 237] width 14 height 14
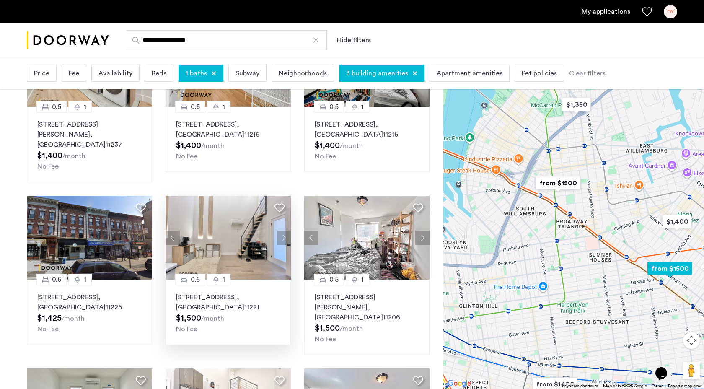
click at [175, 230] on button "Previous apartment" at bounding box center [173, 237] width 14 height 14
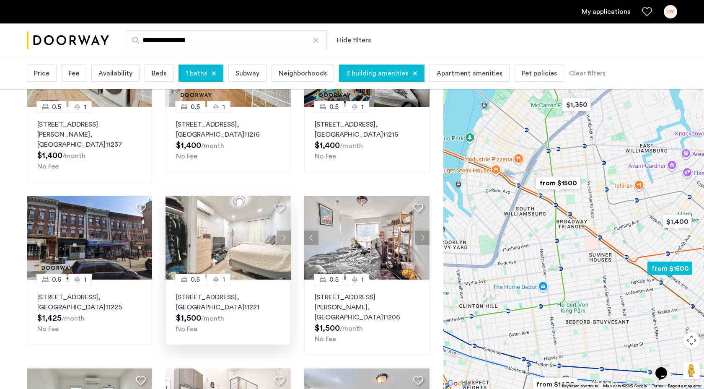
click at [285, 230] on button "Next apartment" at bounding box center [284, 237] width 14 height 14
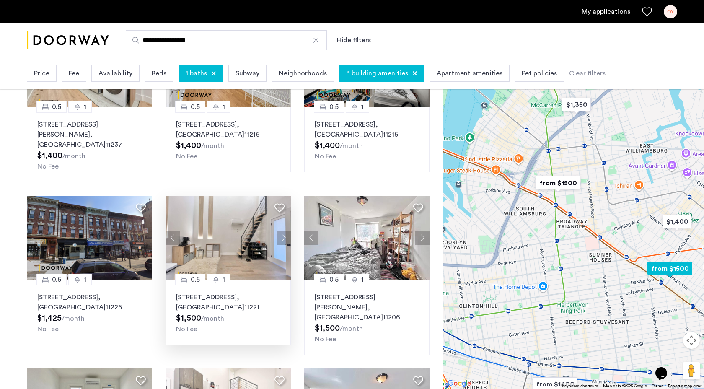
click at [285, 230] on button "Next apartment" at bounding box center [284, 237] width 14 height 14
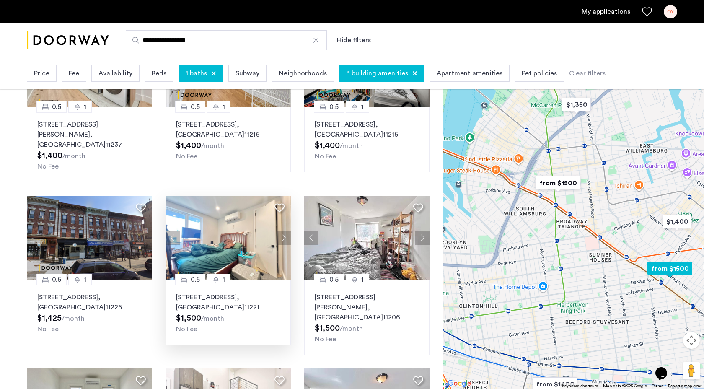
click at [285, 230] on button "Next apartment" at bounding box center [284, 237] width 14 height 14
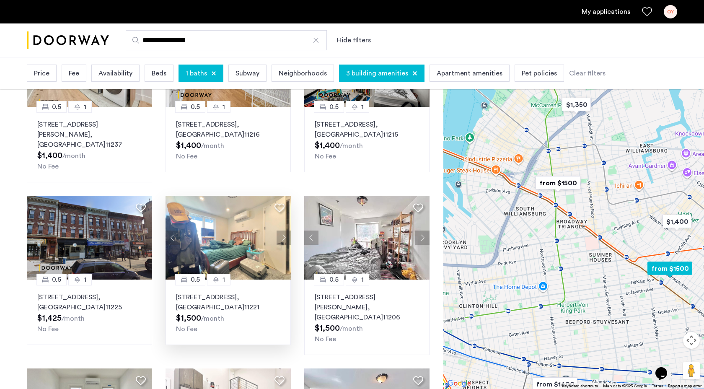
click at [285, 230] on button "Next apartment" at bounding box center [284, 237] width 14 height 14
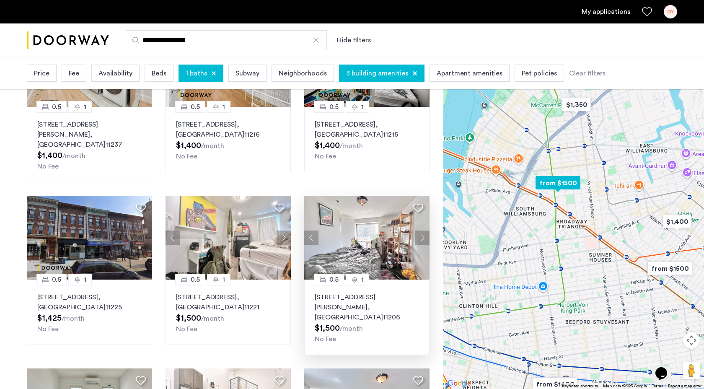
click at [417, 230] on button "Next apartment" at bounding box center [422, 237] width 14 height 14
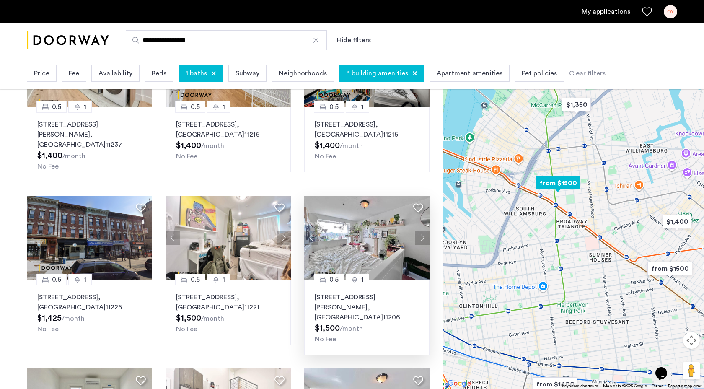
click at [417, 230] on button "Next apartment" at bounding box center [422, 237] width 14 height 14
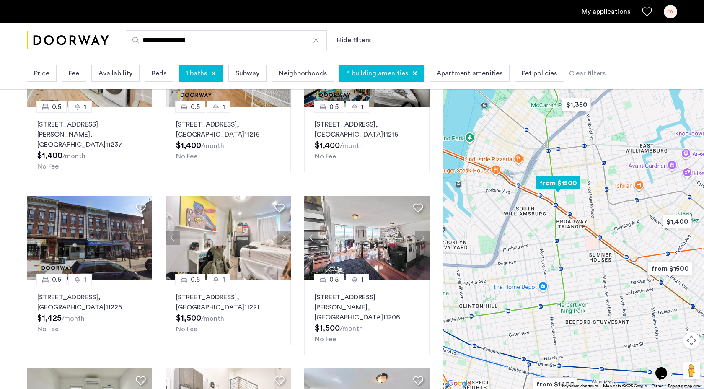
click at [417, 230] on button "Next apartment" at bounding box center [422, 237] width 14 height 14
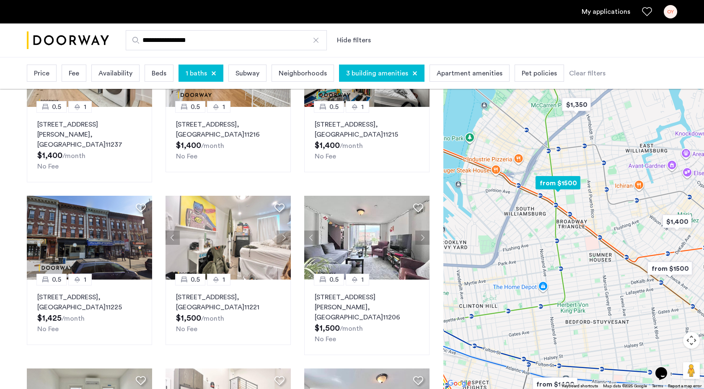
click at [417, 230] on button "Next apartment" at bounding box center [422, 237] width 14 height 14
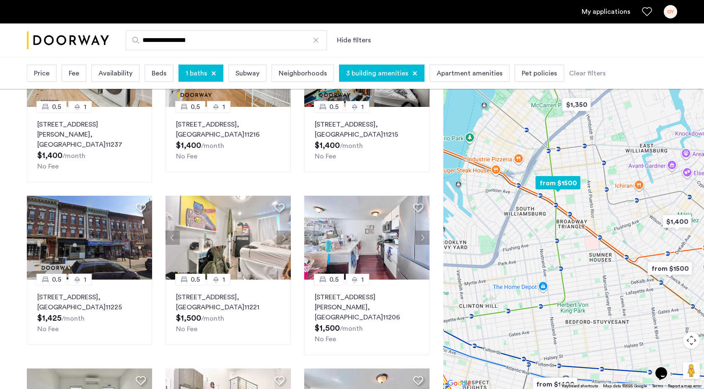
click at [417, 230] on button "Next apartment" at bounding box center [422, 237] width 14 height 14
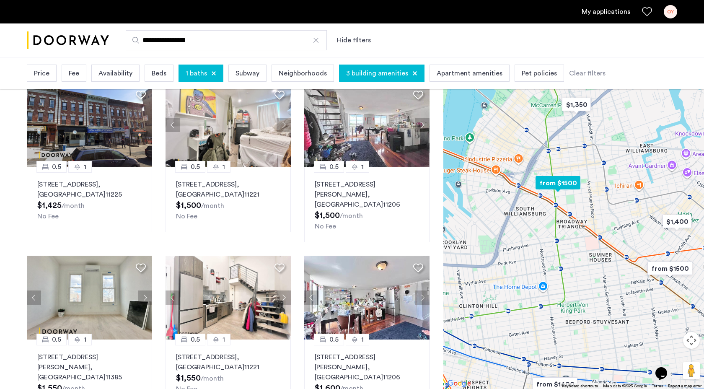
scroll to position [241, 0]
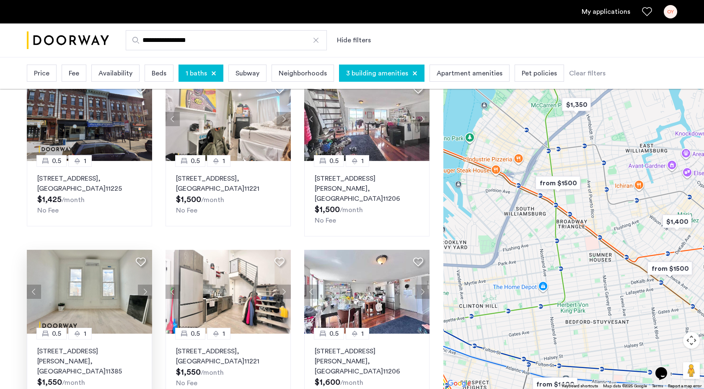
click at [146, 285] on button "Next apartment" at bounding box center [145, 292] width 14 height 14
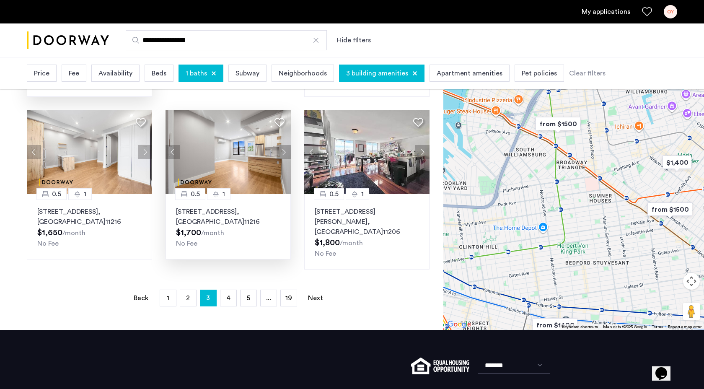
scroll to position [575, 0]
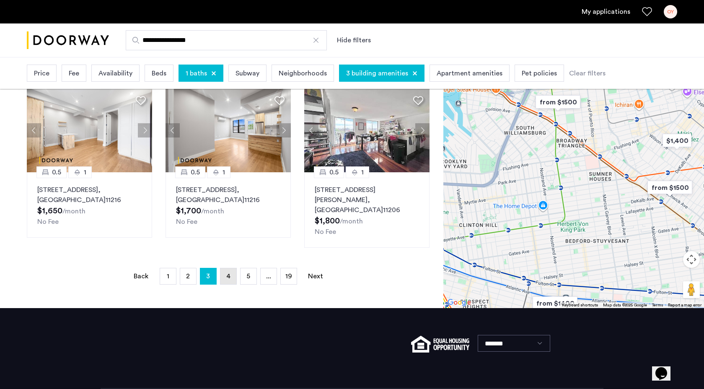
click at [226, 268] on link "page 4" at bounding box center [228, 276] width 16 height 16
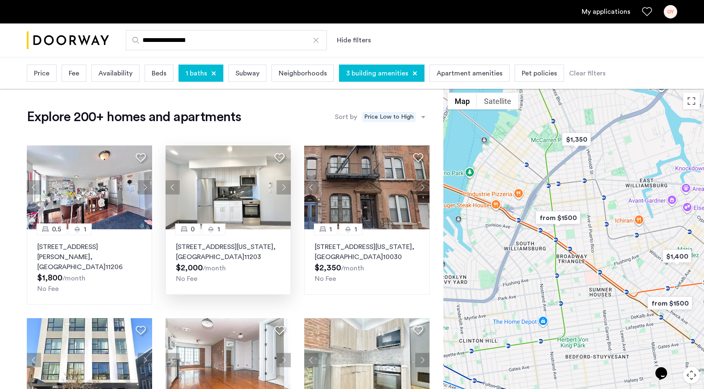
click at [283, 188] on button "Next apartment" at bounding box center [284, 187] width 14 height 14
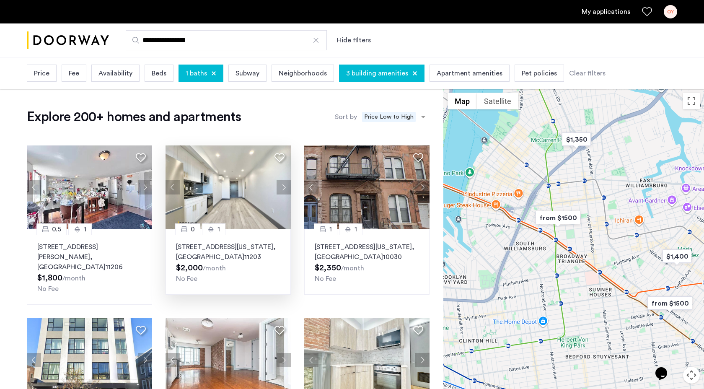
click at [283, 188] on button "Next apartment" at bounding box center [284, 187] width 14 height 14
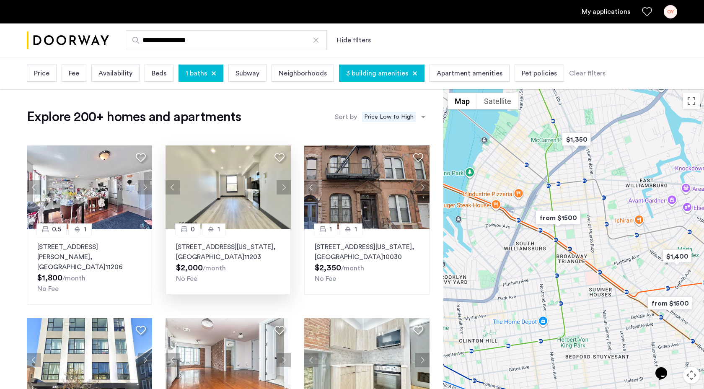
click at [283, 188] on button "Next apartment" at bounding box center [284, 187] width 14 height 14
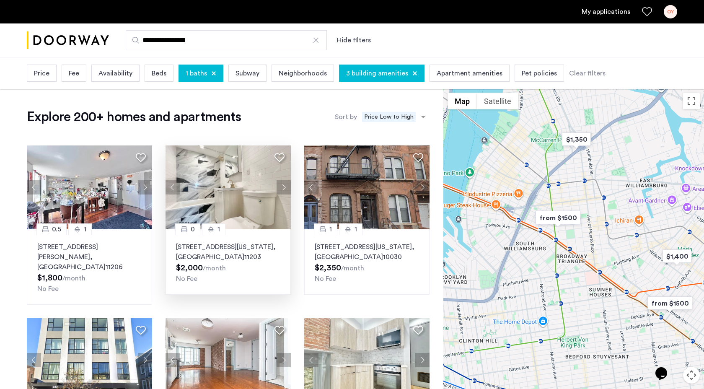
click at [283, 188] on button "Next apartment" at bounding box center [284, 187] width 14 height 14
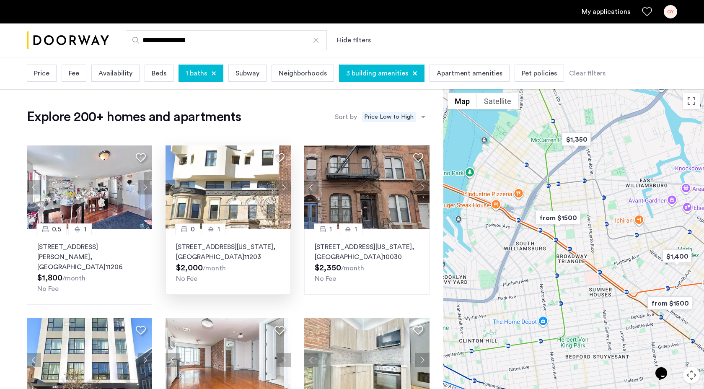
click at [283, 188] on button "Next apartment" at bounding box center [284, 187] width 14 height 14
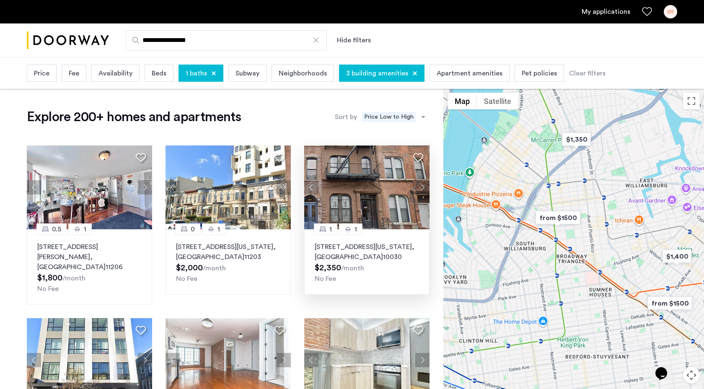
click at [423, 189] on button "Next apartment" at bounding box center [422, 187] width 14 height 14
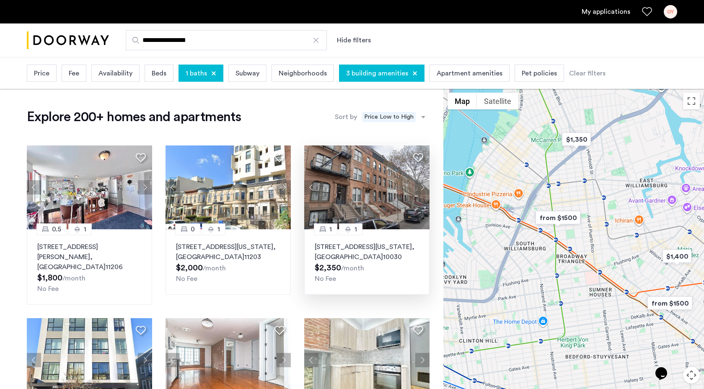
click at [423, 189] on button "Next apartment" at bounding box center [422, 187] width 14 height 14
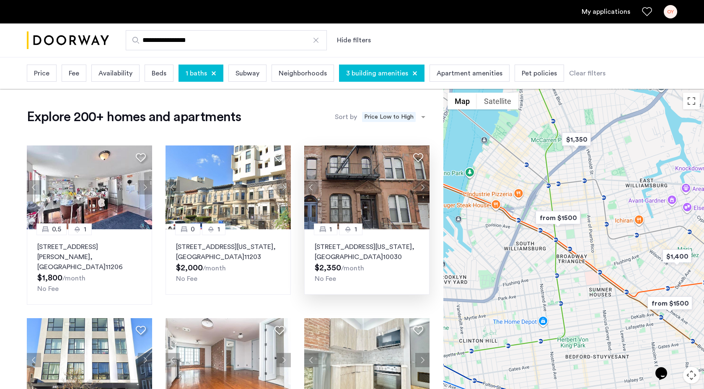
click at [423, 189] on button "Next apartment" at bounding box center [422, 187] width 14 height 14
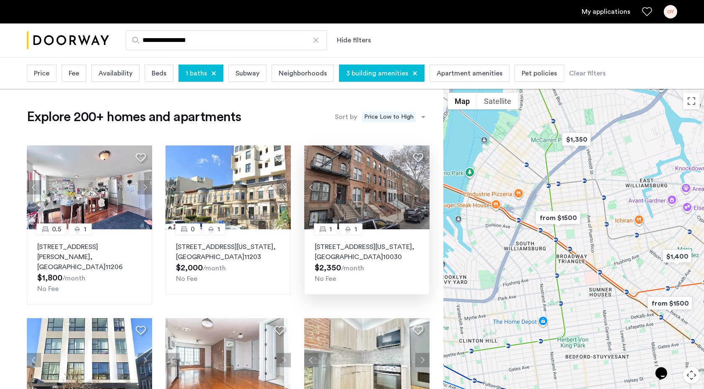
click at [423, 189] on button "Next apartment" at bounding box center [422, 187] width 14 height 14
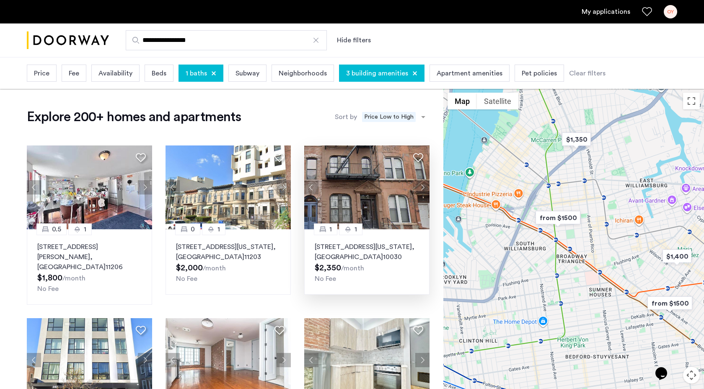
click at [423, 189] on button "Next apartment" at bounding box center [422, 187] width 14 height 14
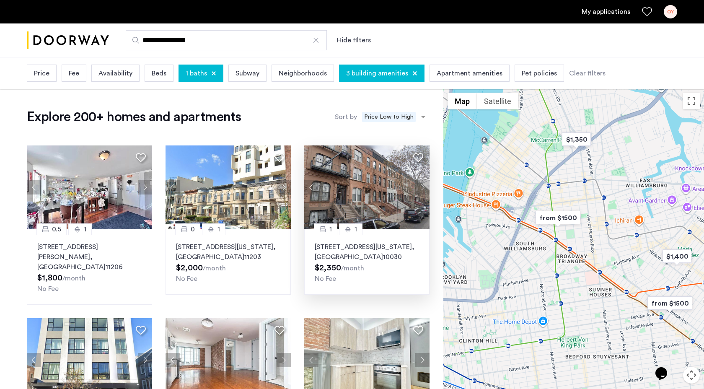
click at [423, 189] on button "Next apartment" at bounding box center [422, 187] width 14 height 14
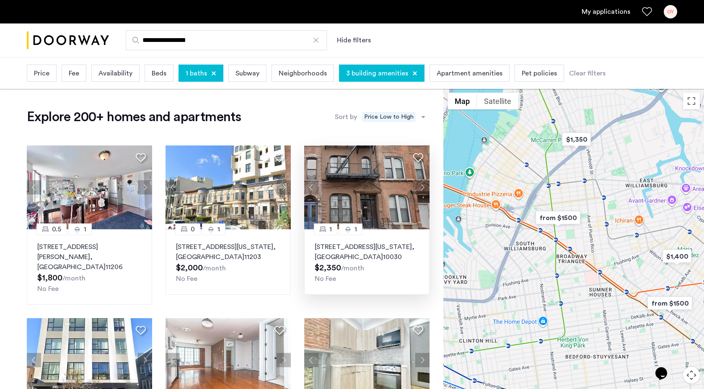
click at [423, 189] on button "Next apartment" at bounding box center [422, 187] width 14 height 14
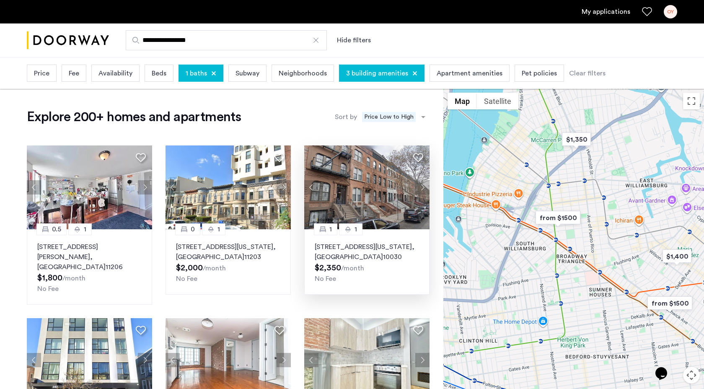
click at [423, 189] on button "Next apartment" at bounding box center [422, 187] width 14 height 14
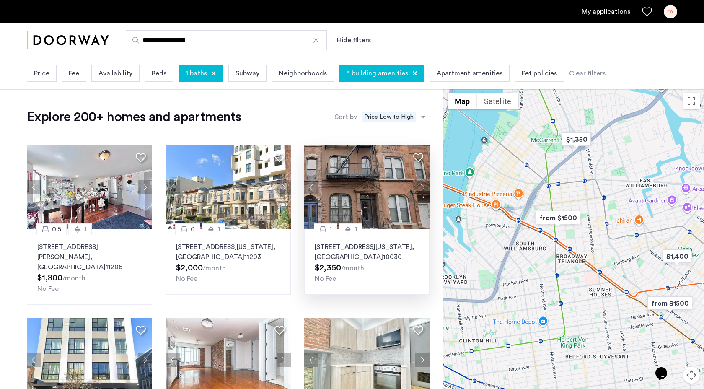
click at [423, 189] on button "Next apartment" at bounding box center [422, 187] width 14 height 14
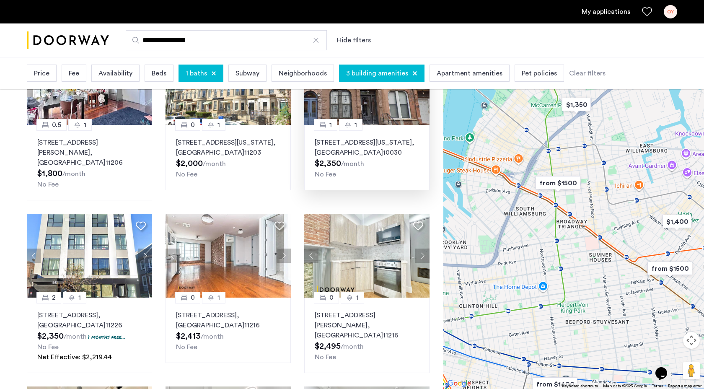
scroll to position [111, 0]
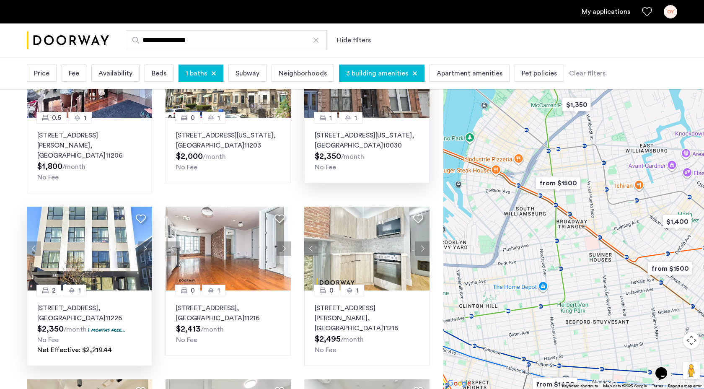
click at [147, 241] on button "Next apartment" at bounding box center [145, 248] width 14 height 14
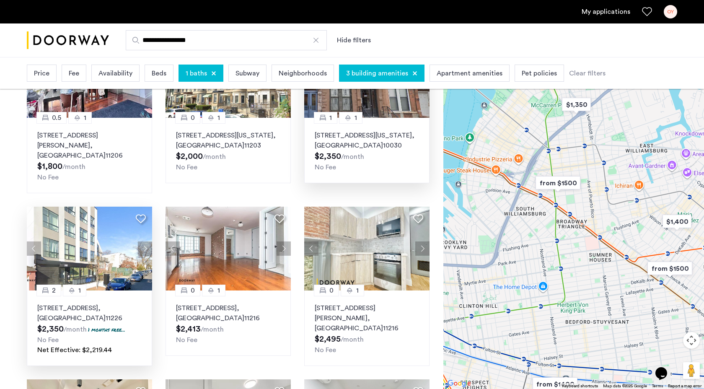
click at [147, 241] on button "Next apartment" at bounding box center [145, 248] width 14 height 14
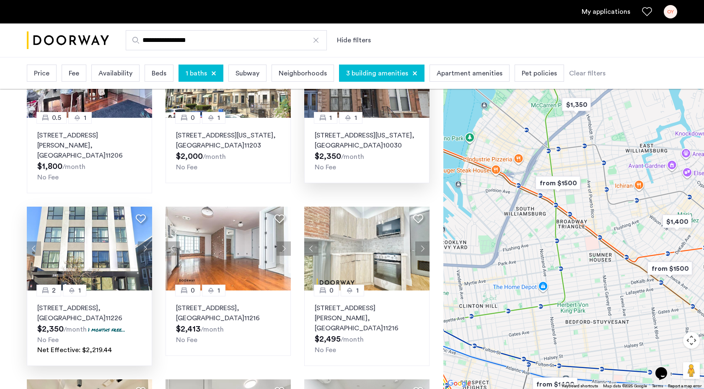
click at [147, 241] on button "Next apartment" at bounding box center [145, 248] width 14 height 14
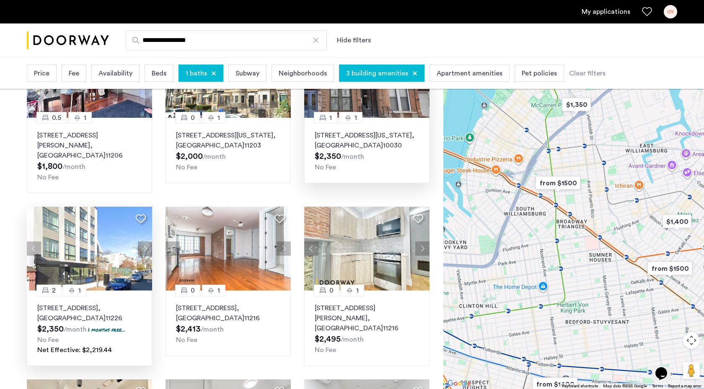
click at [147, 241] on button "Next apartment" at bounding box center [145, 248] width 14 height 14
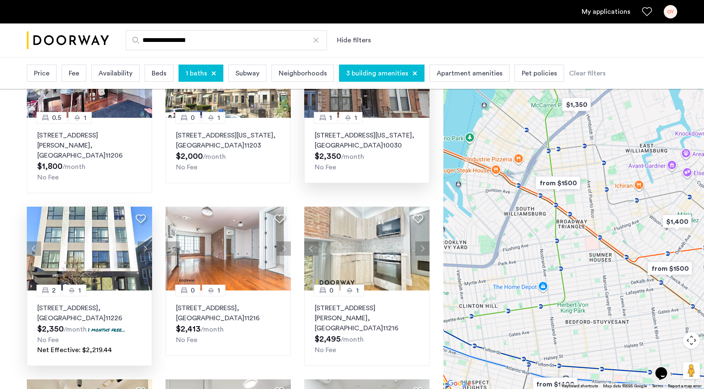
click at [147, 241] on button "Next apartment" at bounding box center [145, 248] width 14 height 14
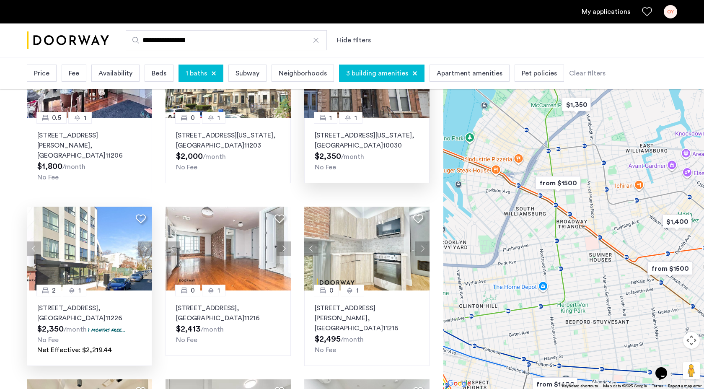
click at [147, 241] on button "Next apartment" at bounding box center [145, 248] width 14 height 14
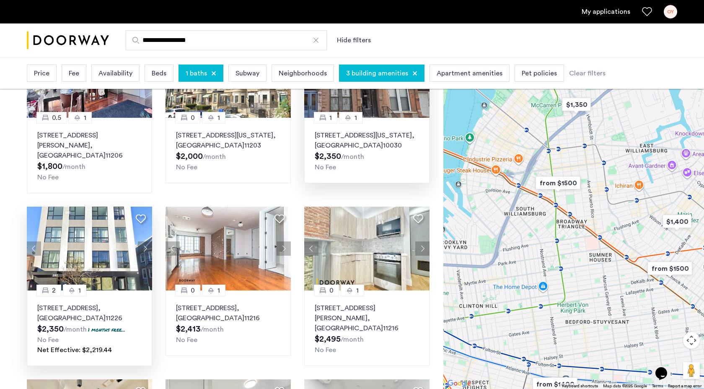
click at [147, 241] on button "Next apartment" at bounding box center [145, 248] width 14 height 14
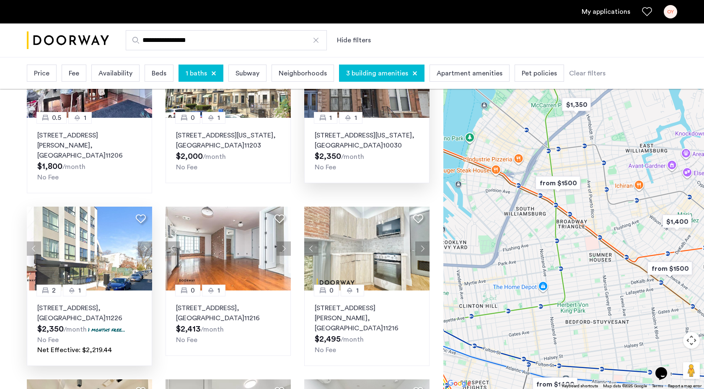
click at [147, 241] on button "Next apartment" at bounding box center [145, 248] width 14 height 14
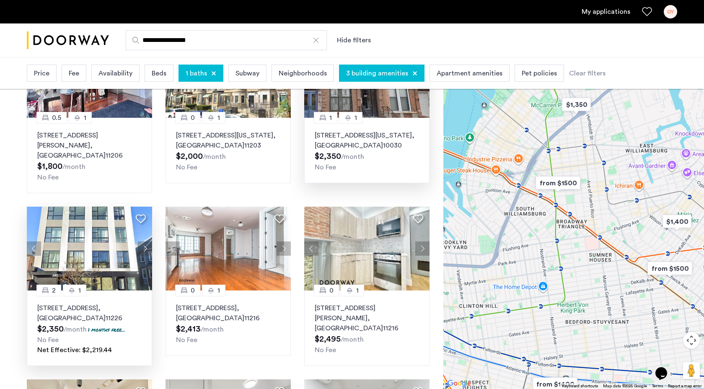
click at [147, 241] on button "Next apartment" at bounding box center [145, 248] width 14 height 14
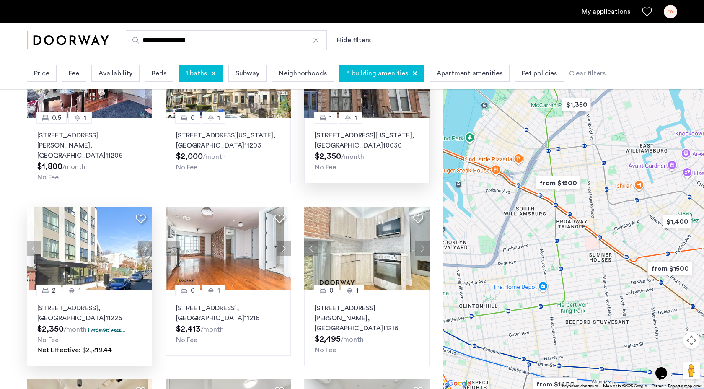
click at [147, 241] on button "Next apartment" at bounding box center [145, 248] width 14 height 14
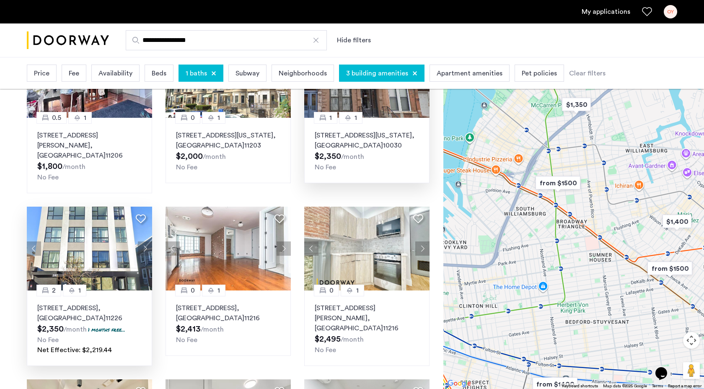
click at [147, 241] on button "Next apartment" at bounding box center [145, 248] width 14 height 14
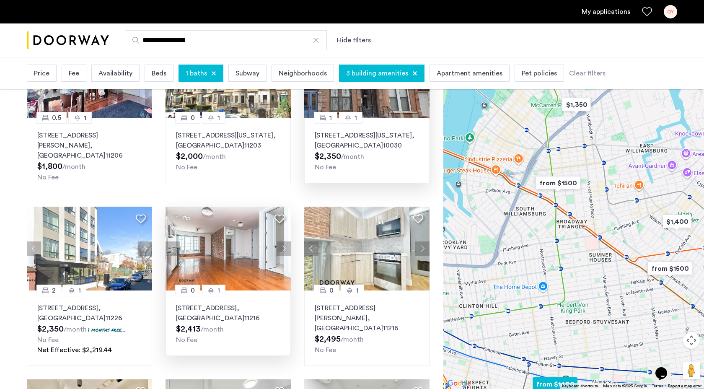
click at [277, 241] on button "Next apartment" at bounding box center [284, 248] width 14 height 14
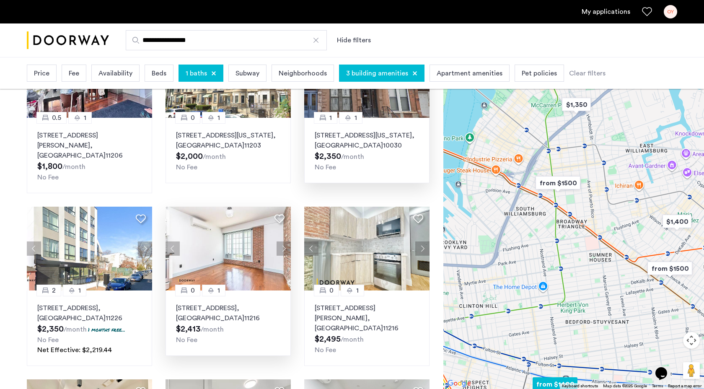
click at [281, 241] on button "Next apartment" at bounding box center [284, 248] width 14 height 14
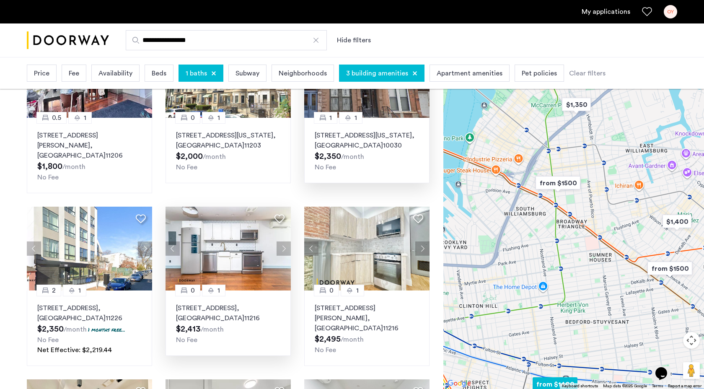
click at [281, 241] on button "Next apartment" at bounding box center [284, 248] width 14 height 14
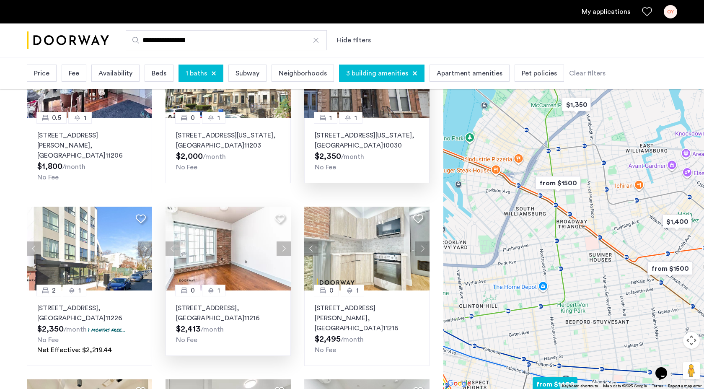
click at [281, 241] on button "Next apartment" at bounding box center [284, 248] width 14 height 14
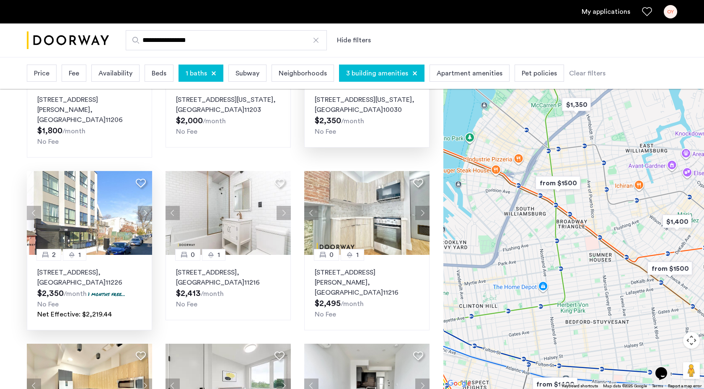
scroll to position [150, 0]
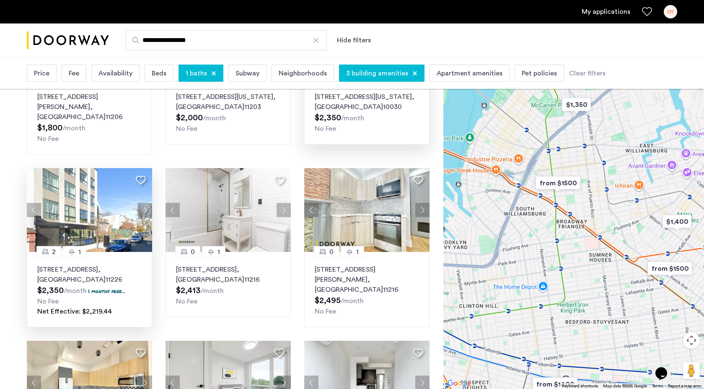
click at [76, 264] on p "282 East 32nd Street, Unit 4C, Brooklyn , NY 11226" at bounding box center [89, 274] width 104 height 20
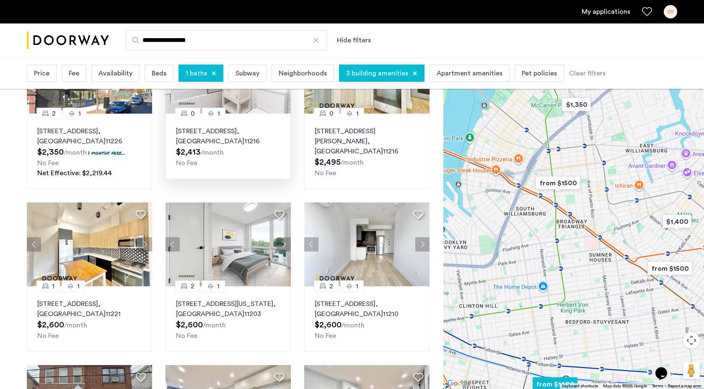
scroll to position [294, 0]
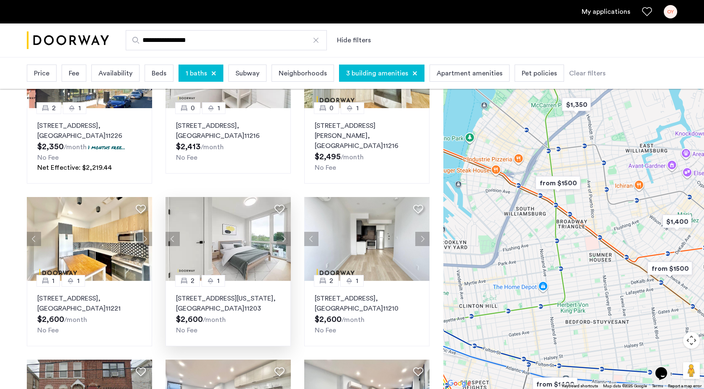
click at [284, 232] on button "Next apartment" at bounding box center [284, 239] width 14 height 14
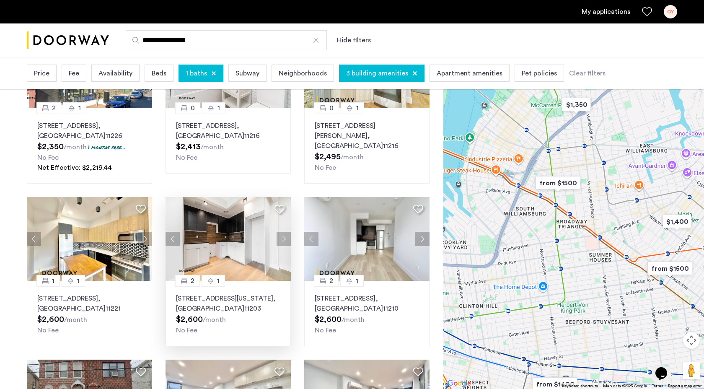
click at [284, 232] on button "Next apartment" at bounding box center [284, 239] width 14 height 14
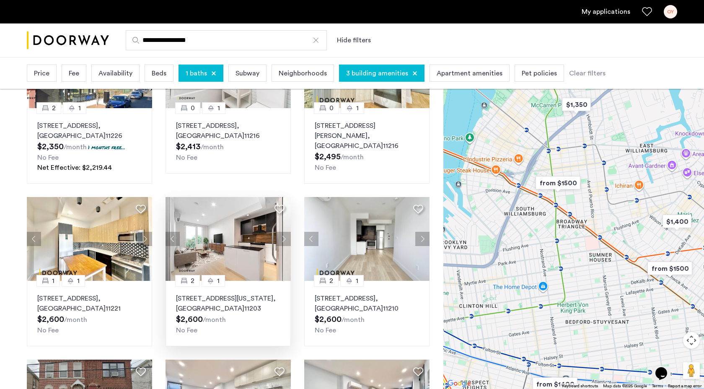
click at [284, 232] on button "Next apartment" at bounding box center [284, 239] width 14 height 14
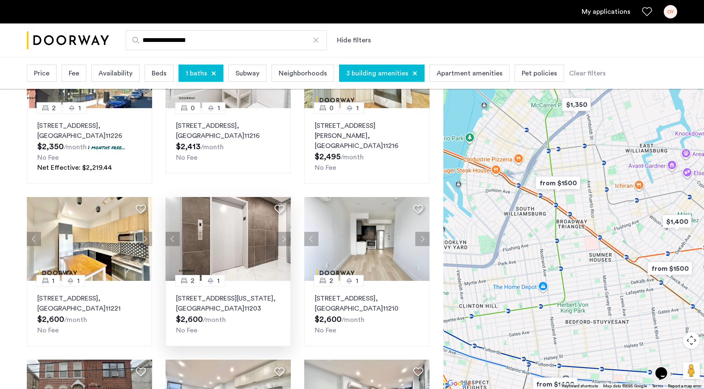
click at [284, 232] on button "Next apartment" at bounding box center [284, 239] width 14 height 14
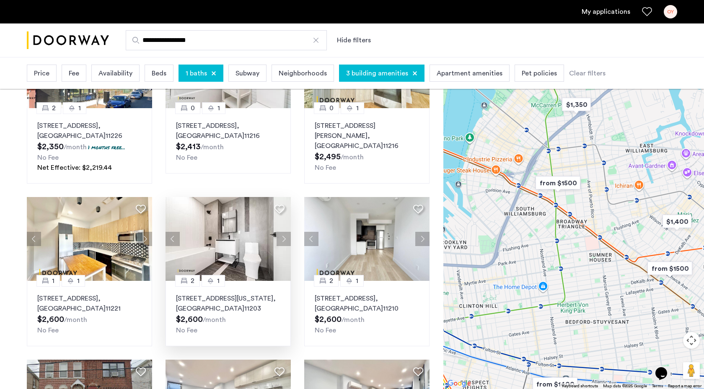
click at [171, 233] on button "Previous apartment" at bounding box center [173, 239] width 14 height 14
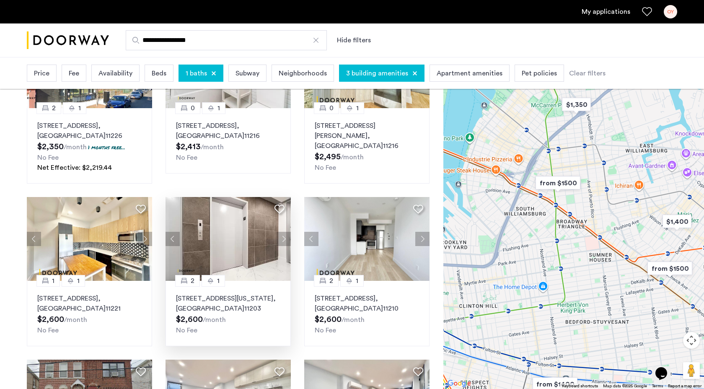
click at [280, 232] on button "Next apartment" at bounding box center [284, 239] width 14 height 14
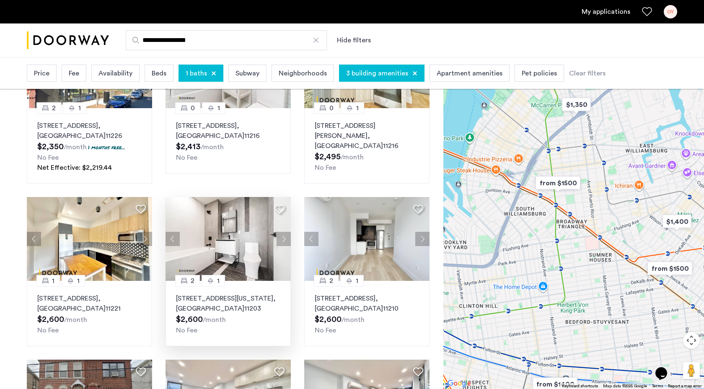
click at [280, 232] on button "Next apartment" at bounding box center [284, 239] width 14 height 14
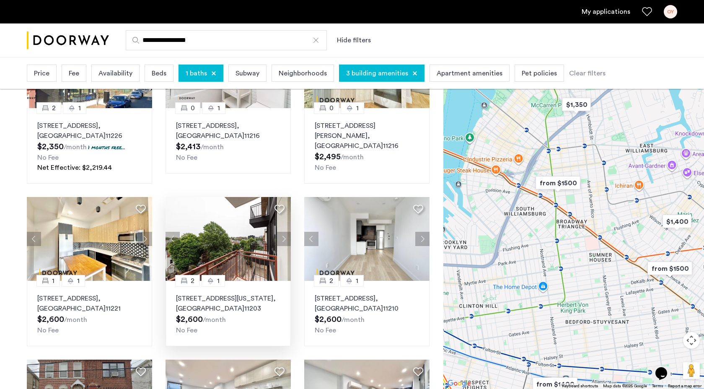
click at [280, 232] on button "Next apartment" at bounding box center [284, 239] width 14 height 14
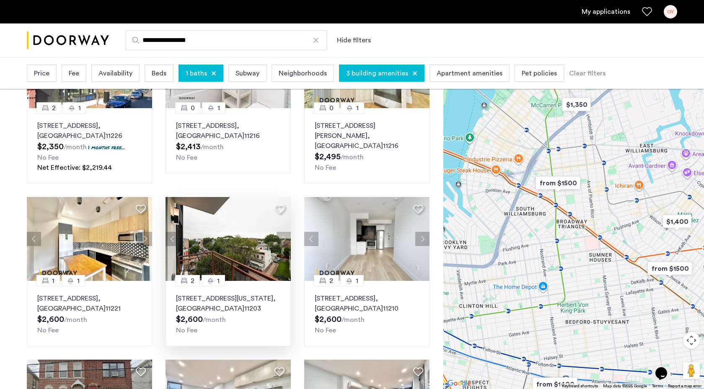
click at [280, 232] on button "Next apartment" at bounding box center [284, 239] width 14 height 14
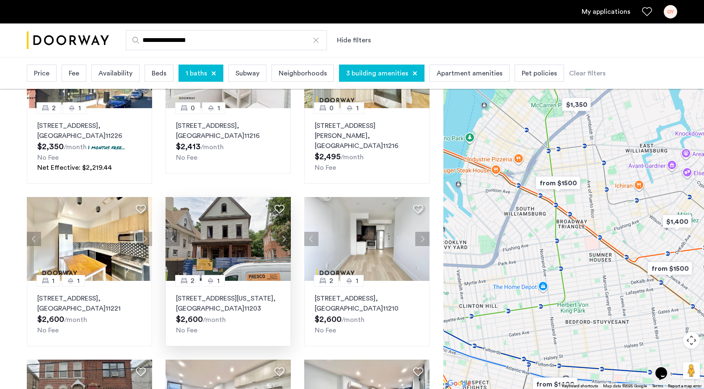
click at [280, 232] on button "Next apartment" at bounding box center [284, 239] width 14 height 14
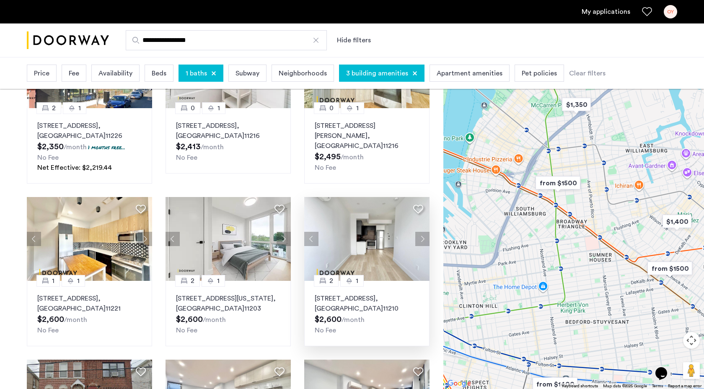
click at [416, 220] on img at bounding box center [367, 239] width 126 height 84
click at [423, 232] on button "Next apartment" at bounding box center [422, 239] width 14 height 14
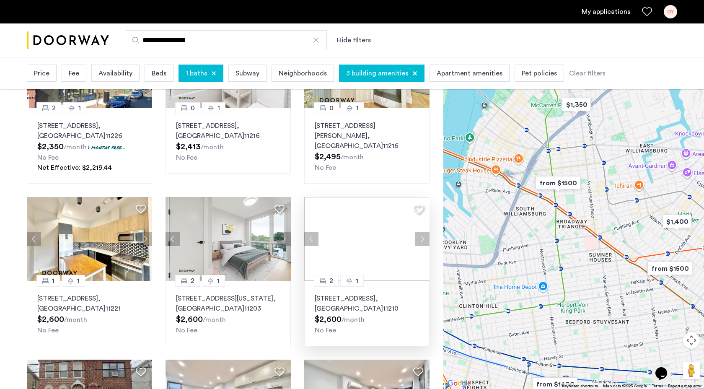
click at [423, 227] on div at bounding box center [366, 239] width 125 height 84
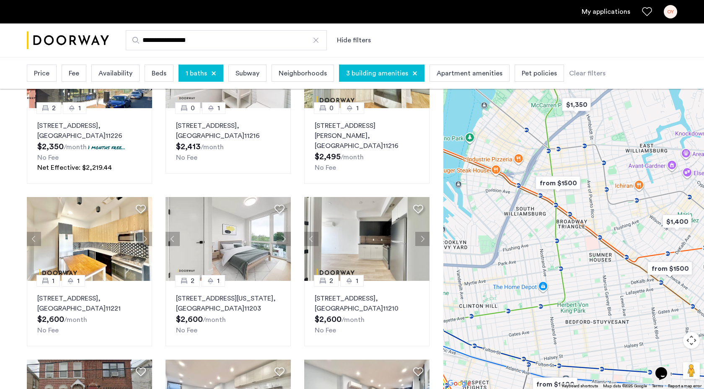
click at [423, 232] on button "Next apartment" at bounding box center [422, 239] width 14 height 14
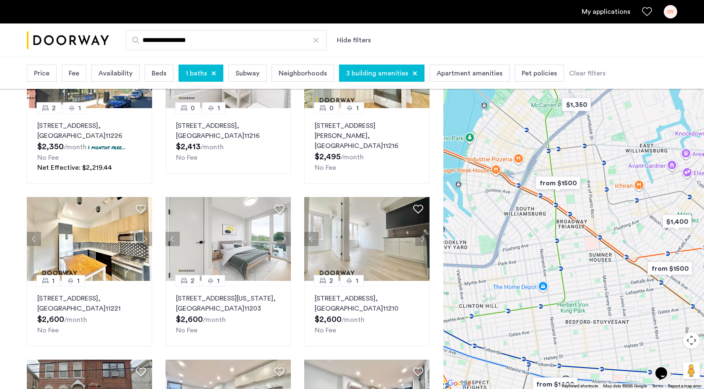
click at [423, 232] on button "Next apartment" at bounding box center [422, 239] width 14 height 14
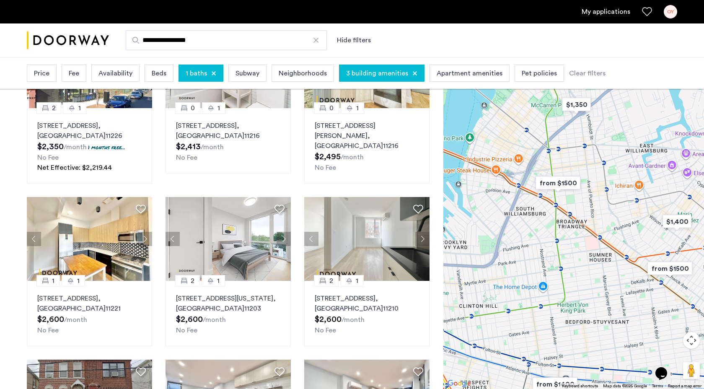
click at [423, 232] on button "Next apartment" at bounding box center [422, 239] width 14 height 14
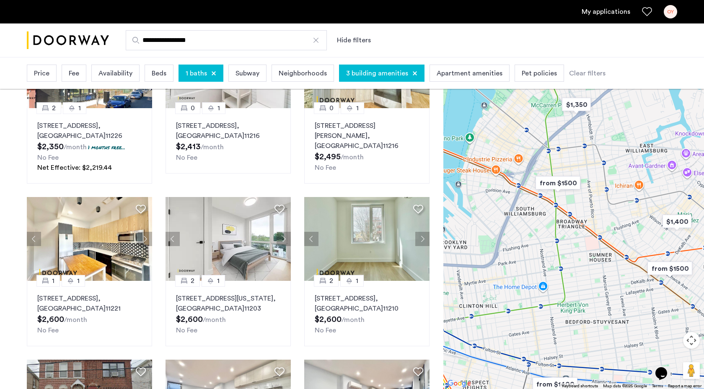
click at [423, 232] on button "Next apartment" at bounding box center [422, 239] width 14 height 14
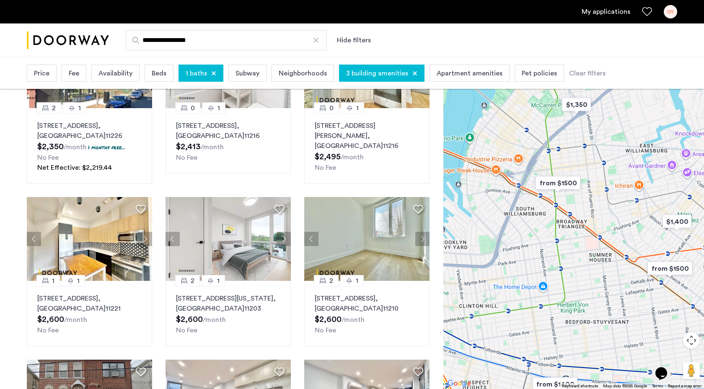
click at [423, 232] on button "Next apartment" at bounding box center [422, 239] width 14 height 14
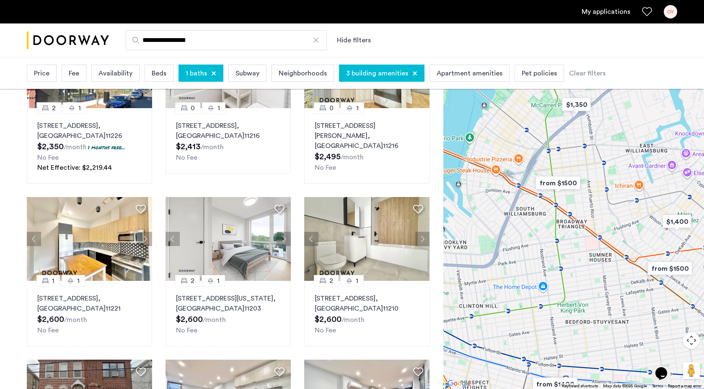
click at [423, 232] on button "Next apartment" at bounding box center [422, 239] width 14 height 14
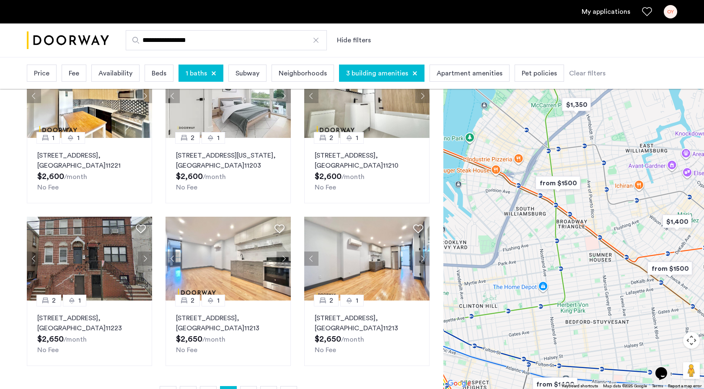
scroll to position [445, 0]
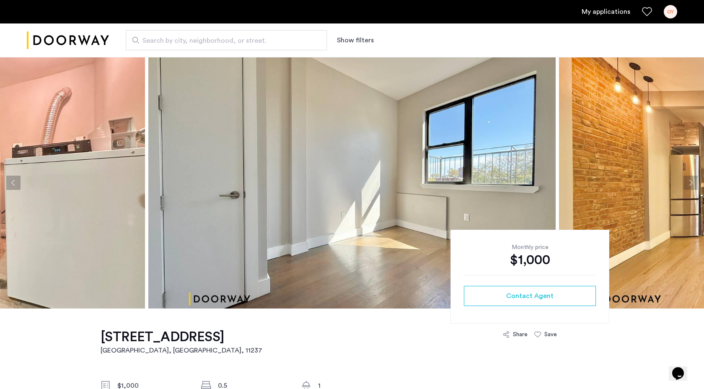
click at [692, 181] on button "Next apartment" at bounding box center [690, 183] width 14 height 14
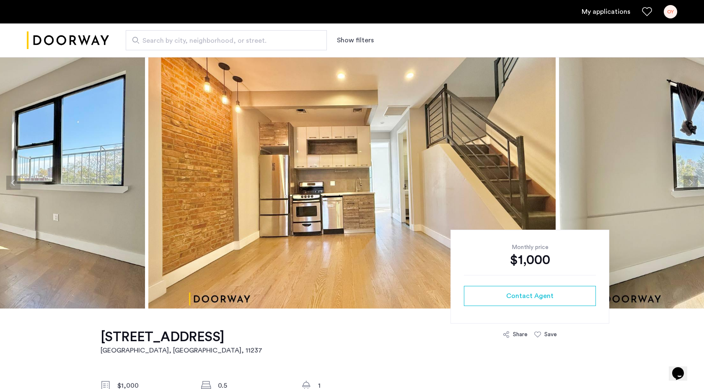
click at [692, 181] on button "Next apartment" at bounding box center [690, 183] width 14 height 14
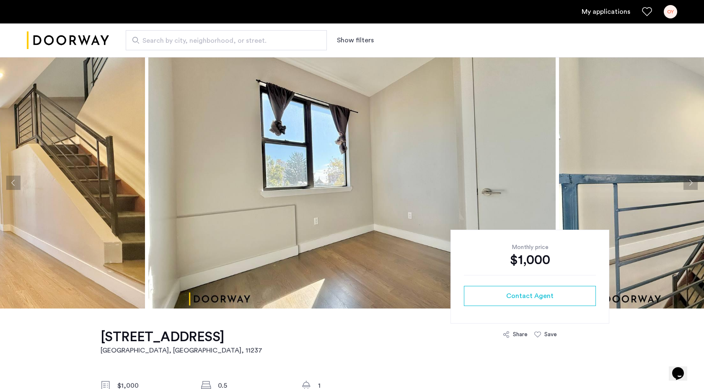
click at [692, 181] on button "Next apartment" at bounding box center [690, 183] width 14 height 14
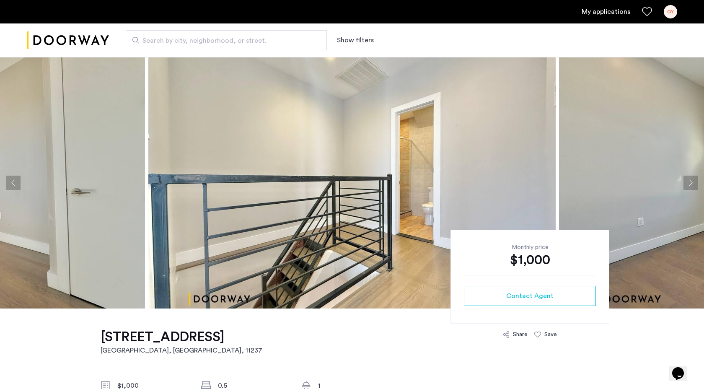
click at [692, 181] on button "Next apartment" at bounding box center [690, 183] width 14 height 14
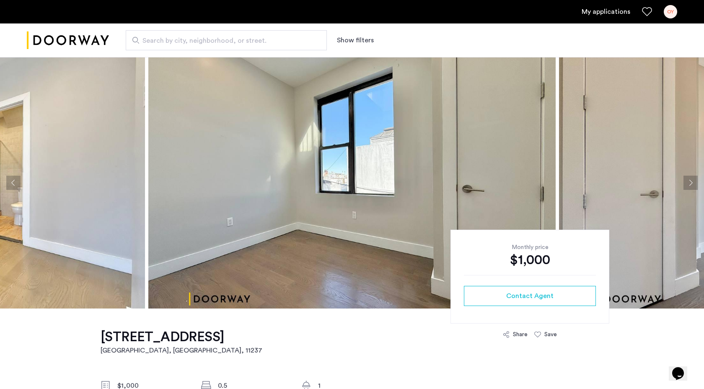
click at [692, 181] on button "Next apartment" at bounding box center [690, 183] width 14 height 14
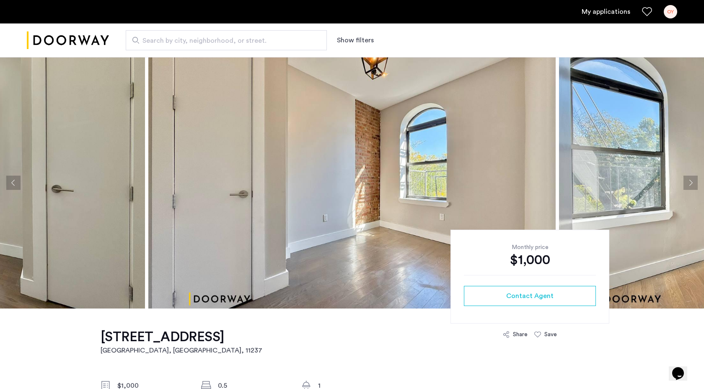
click at [692, 181] on button "Next apartment" at bounding box center [690, 183] width 14 height 14
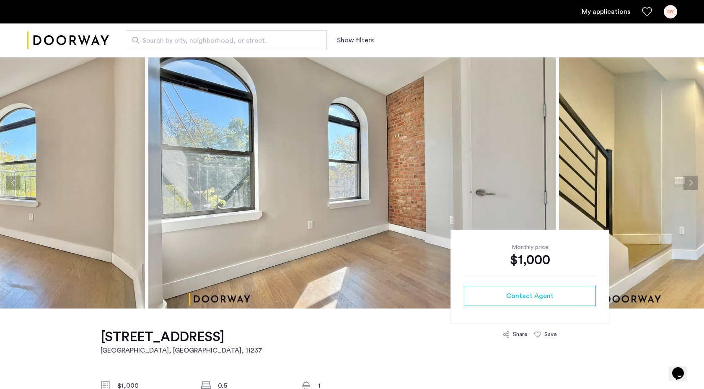
click at [692, 181] on button "Next apartment" at bounding box center [690, 183] width 14 height 14
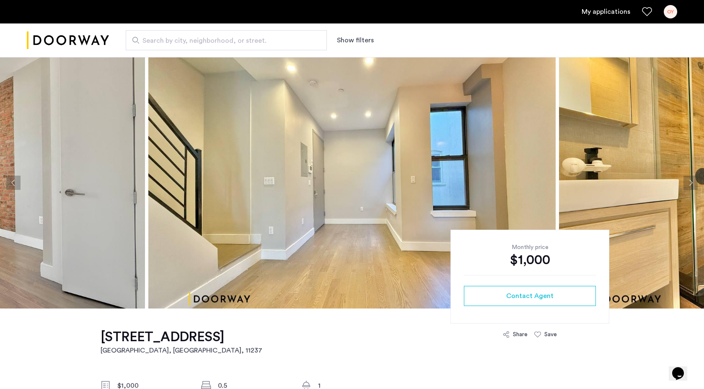
click at [692, 181] on button "Next apartment" at bounding box center [690, 183] width 14 height 14
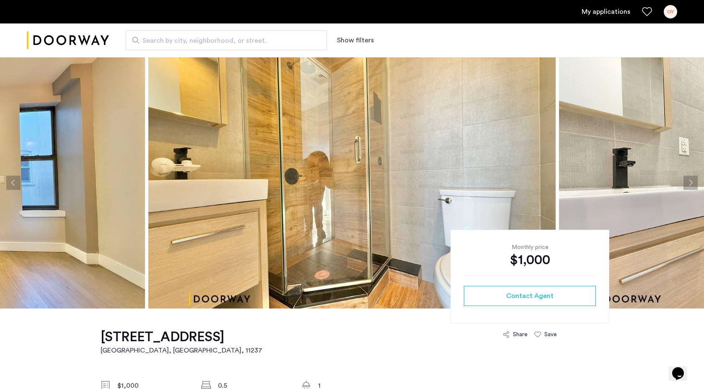
click at [692, 181] on button "Next apartment" at bounding box center [690, 183] width 14 height 14
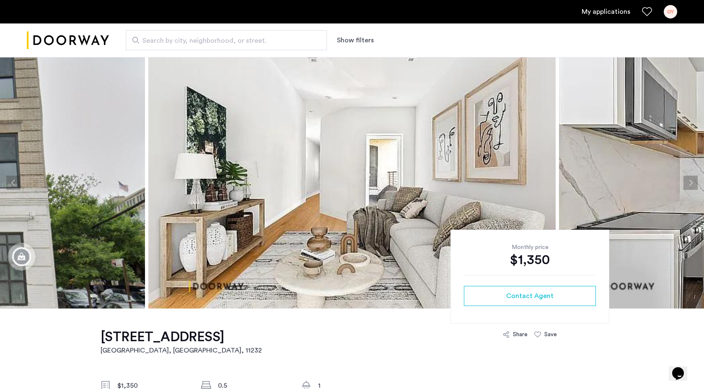
click at [690, 180] on button "Next apartment" at bounding box center [690, 183] width 14 height 14
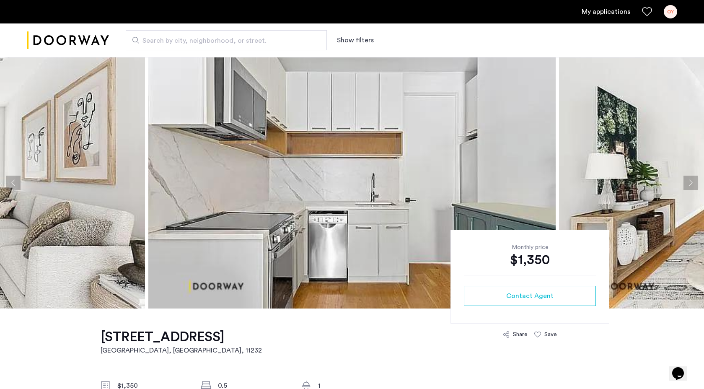
click at [690, 180] on button "Next apartment" at bounding box center [690, 183] width 14 height 14
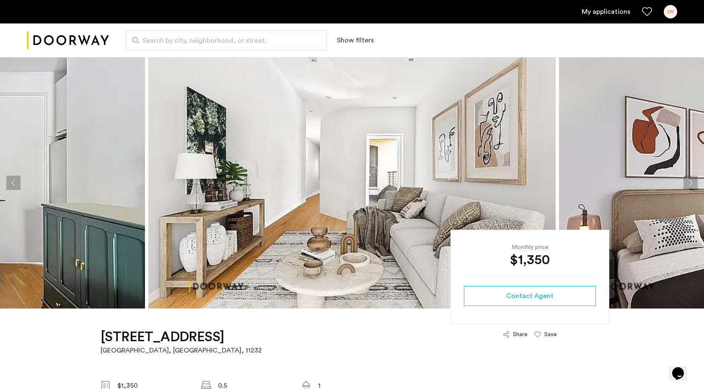
click at [690, 180] on button "Next apartment" at bounding box center [690, 183] width 14 height 14
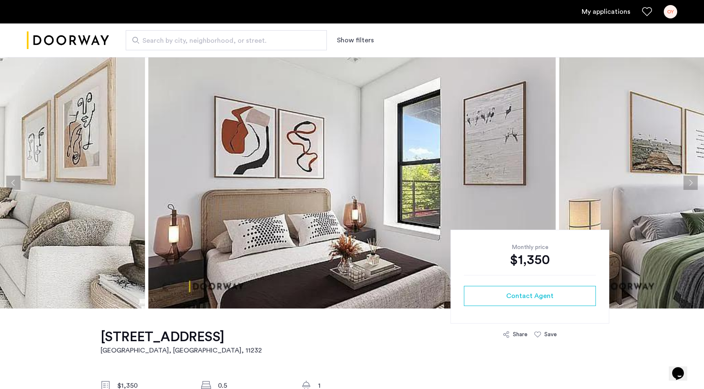
click at [690, 180] on button "Next apartment" at bounding box center [690, 183] width 14 height 14
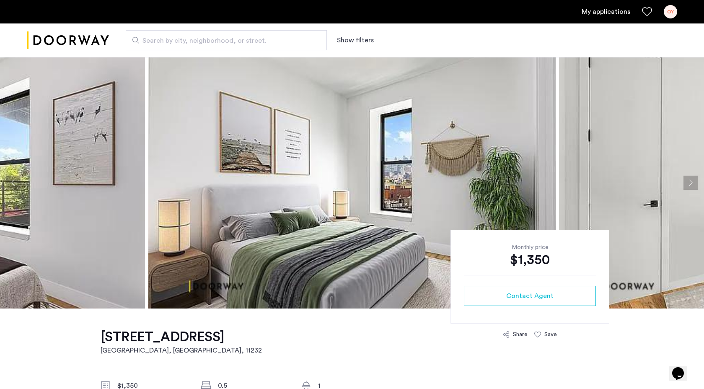
click at [690, 180] on button "Next apartment" at bounding box center [690, 183] width 14 height 14
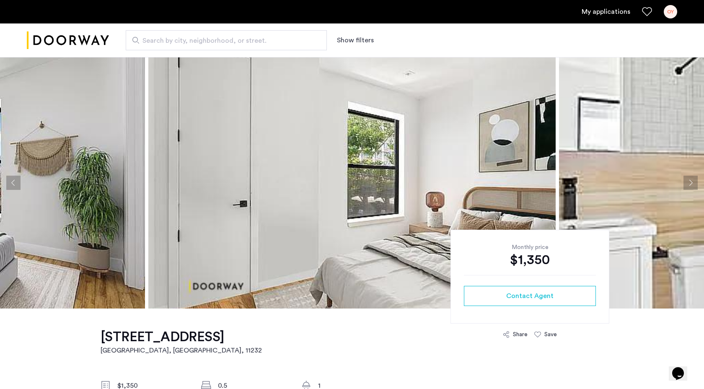
click at [690, 180] on button "Next apartment" at bounding box center [690, 183] width 14 height 14
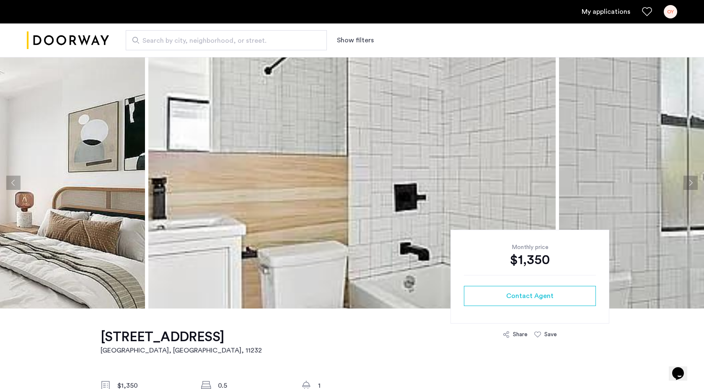
click at [690, 180] on button "Next apartment" at bounding box center [690, 183] width 14 height 14
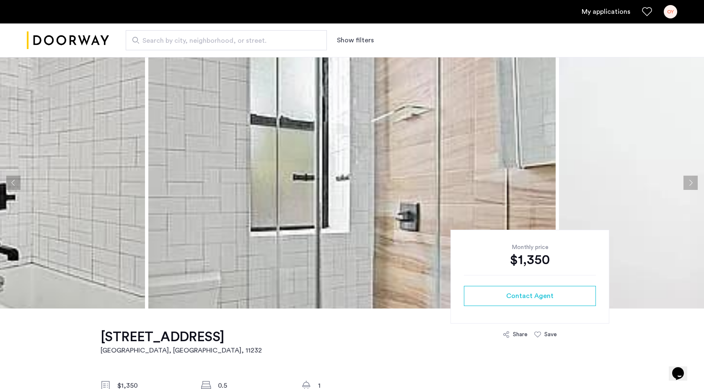
click at [491, 224] on img at bounding box center [351, 182] width 407 height 251
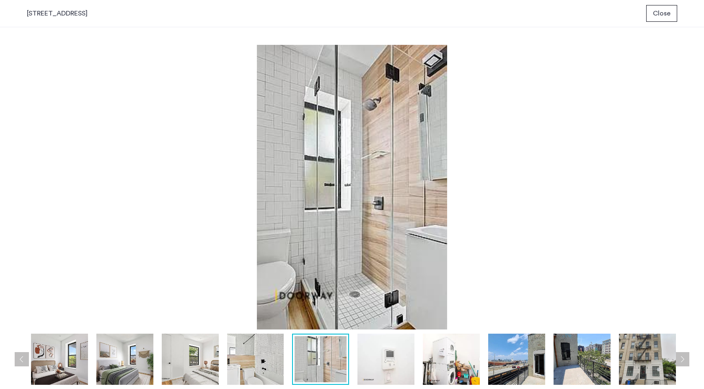
click at [666, 10] on span "Close" at bounding box center [662, 13] width 18 height 10
